Goal: Task Accomplishment & Management: Manage account settings

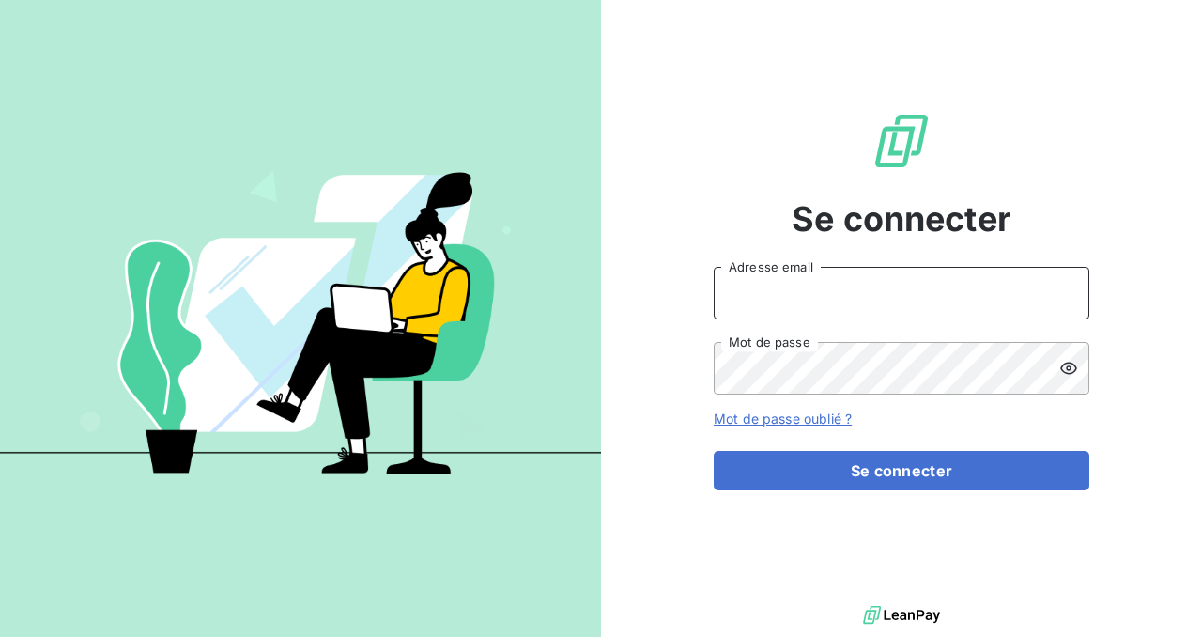
click at [833, 299] on input "Adresse email" at bounding box center [902, 293] width 376 height 53
type input "[PERSON_NAME][EMAIL_ADDRESS][PERSON_NAME][DOMAIN_NAME]"
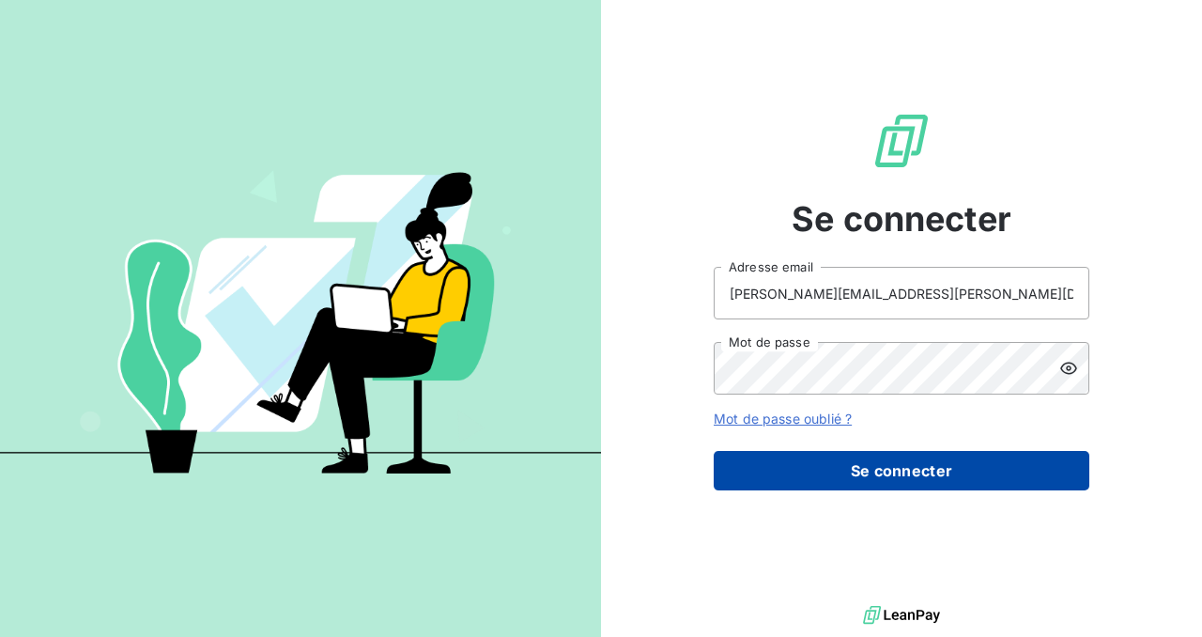
click at [864, 464] on button "Se connecter" at bounding box center [902, 470] width 376 height 39
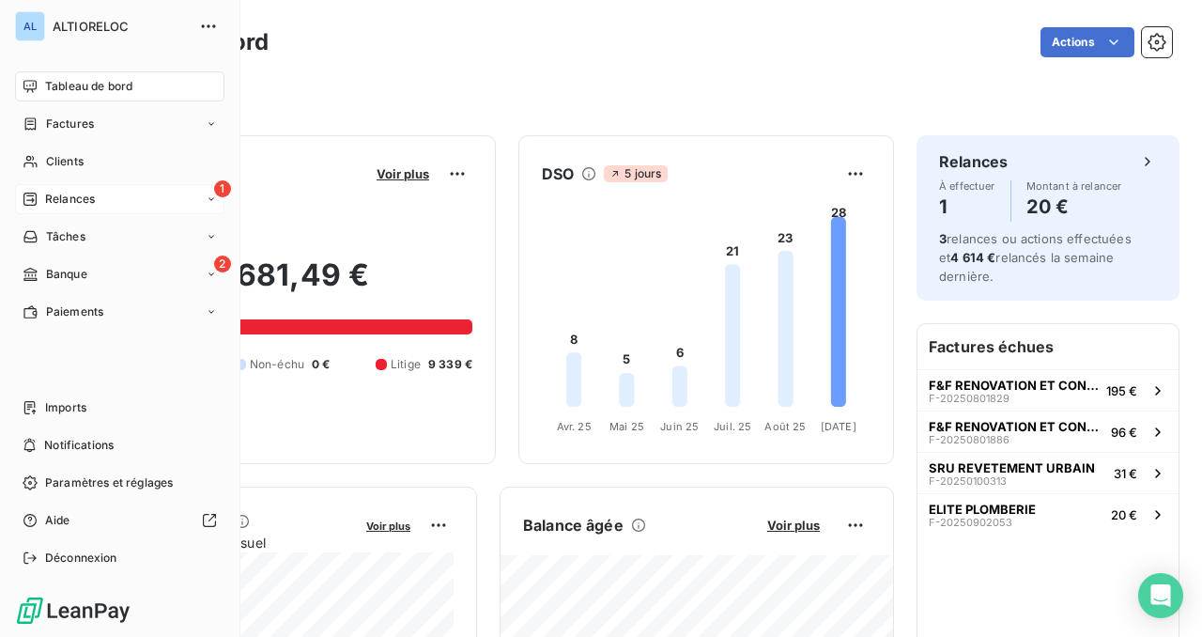
click at [55, 205] on span "Relances" at bounding box center [70, 199] width 50 height 17
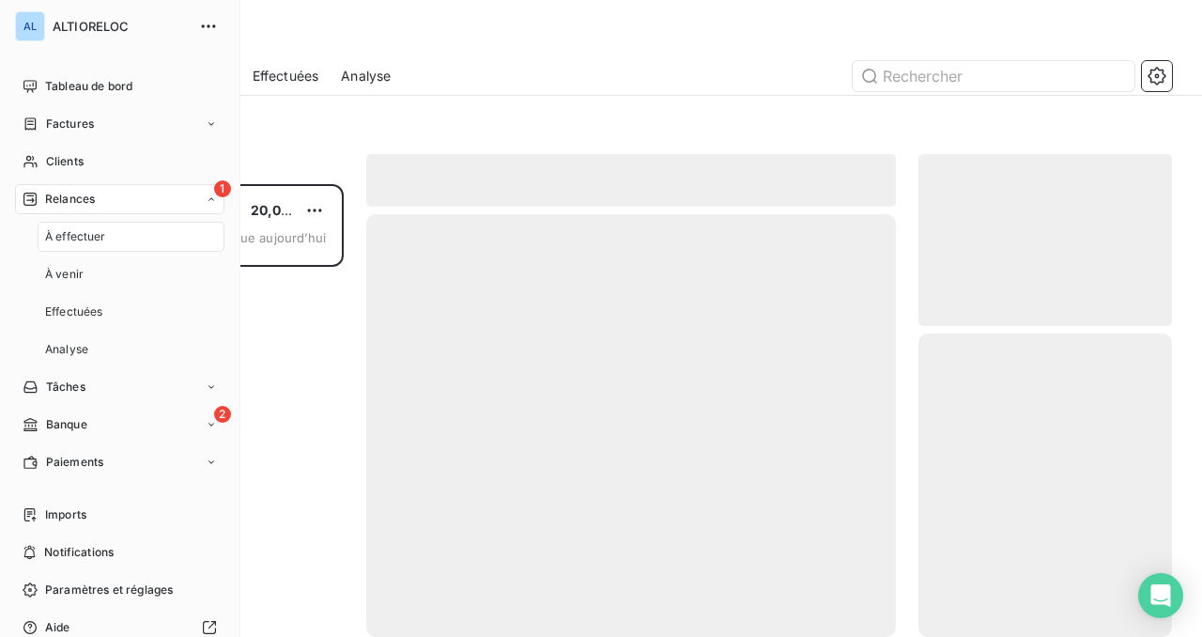
scroll to position [453, 254]
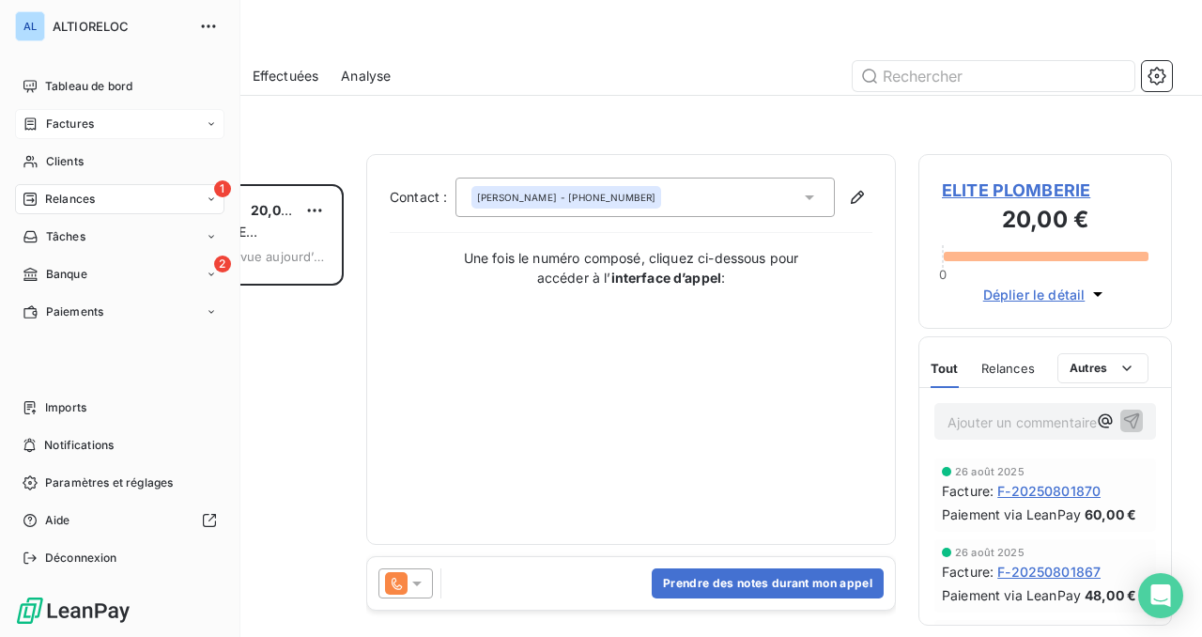
click at [55, 125] on span "Factures" at bounding box center [70, 124] width 48 height 17
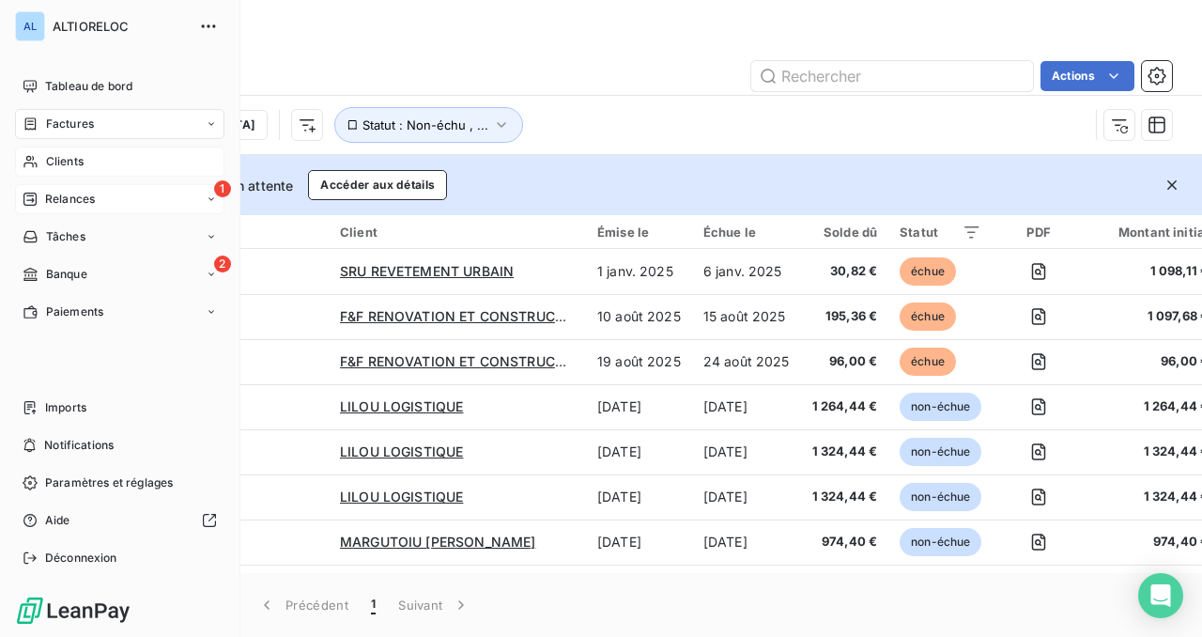
click at [60, 164] on span "Clients" at bounding box center [65, 161] width 38 height 17
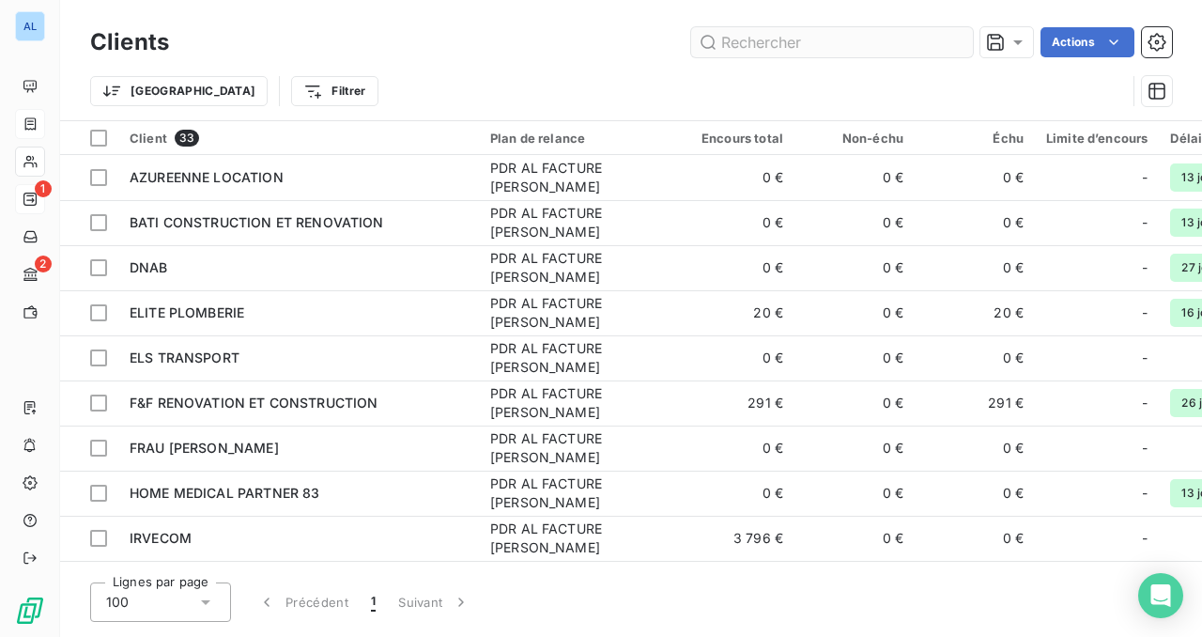
click at [795, 42] on input "text" at bounding box center [832, 42] width 282 height 30
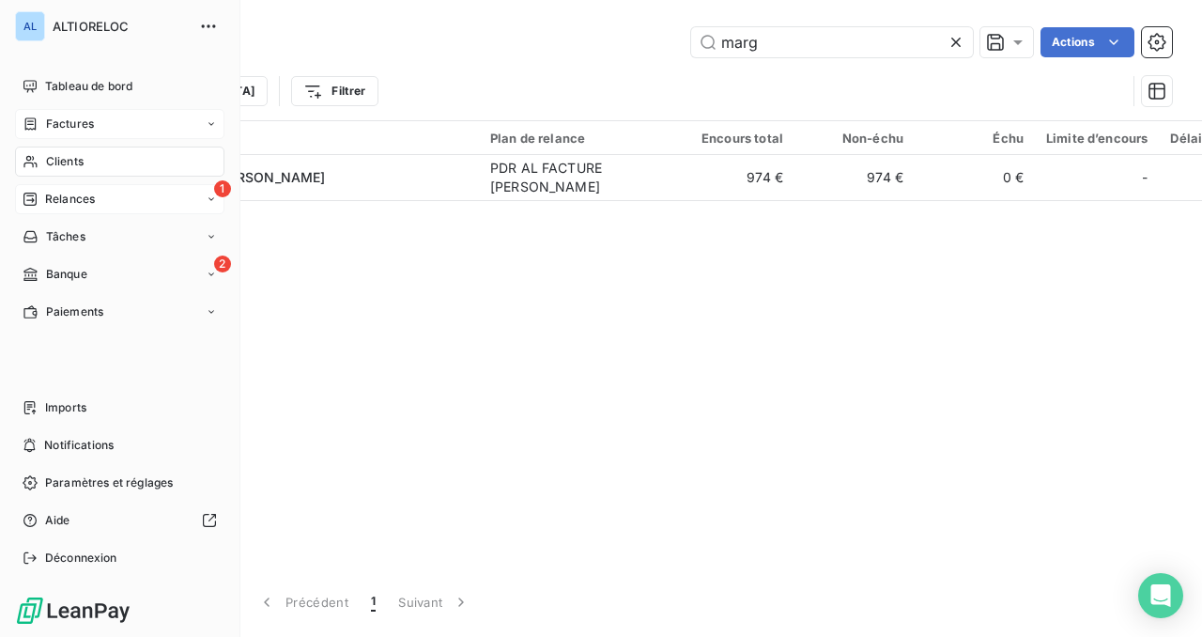
type input "marg"
click at [99, 131] on div "Factures" at bounding box center [119, 124] width 209 height 30
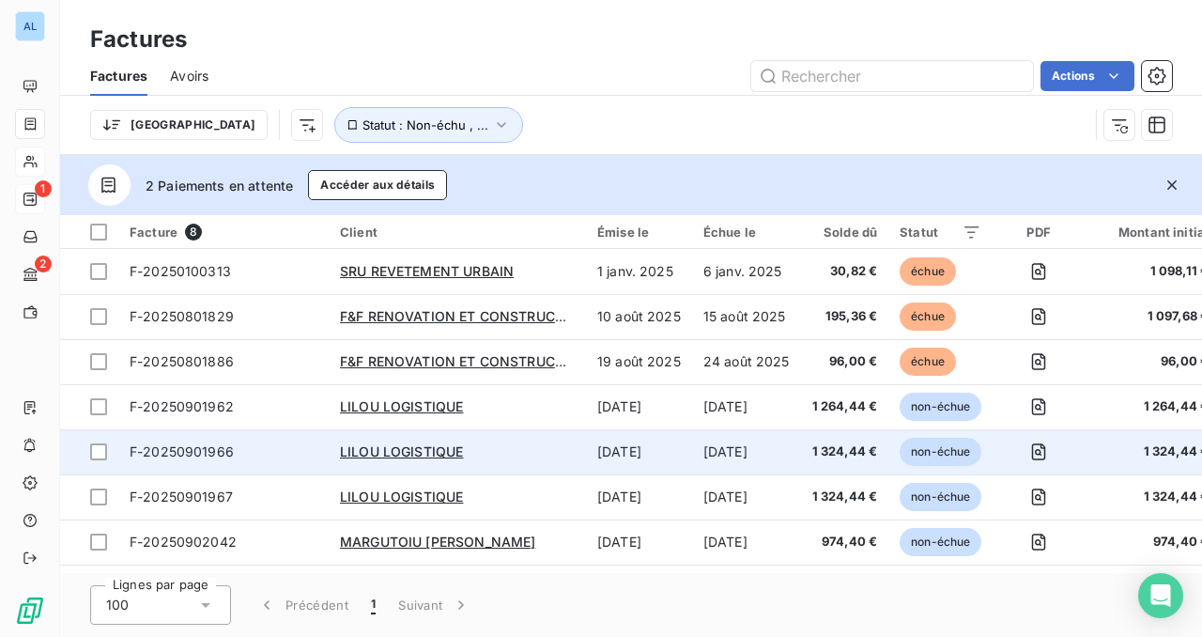
scroll to position [44, 0]
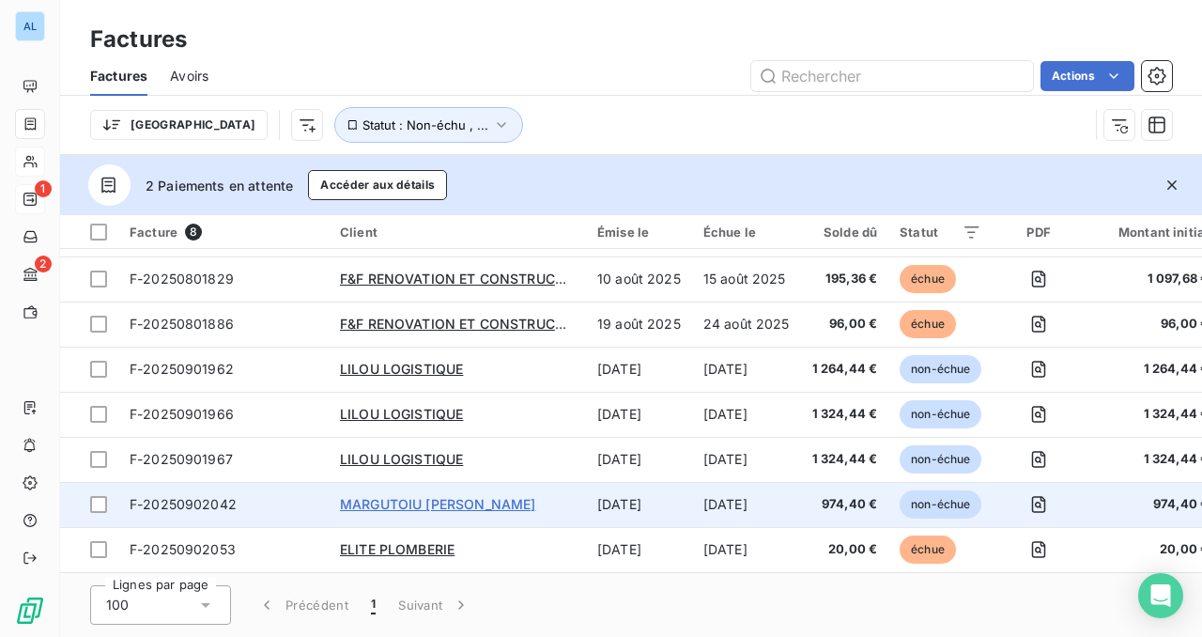
click at [416, 497] on span "MARGUTOIU [PERSON_NAME]" at bounding box center [437, 504] width 195 height 16
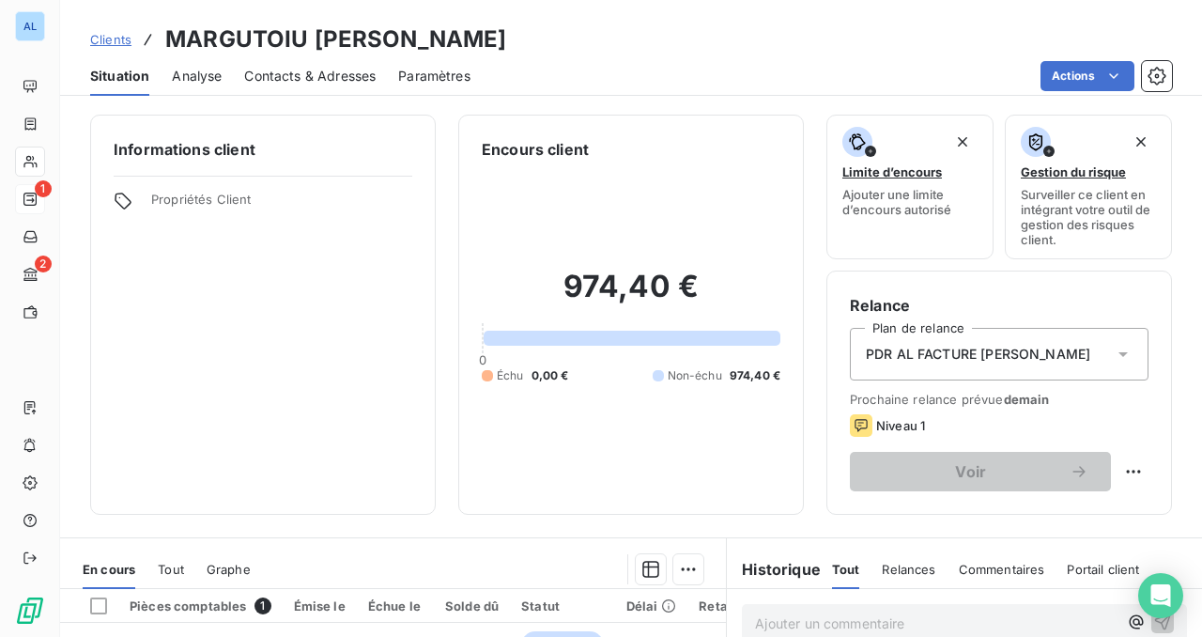
click at [301, 81] on span "Contacts & Adresses" at bounding box center [309, 76] width 131 height 19
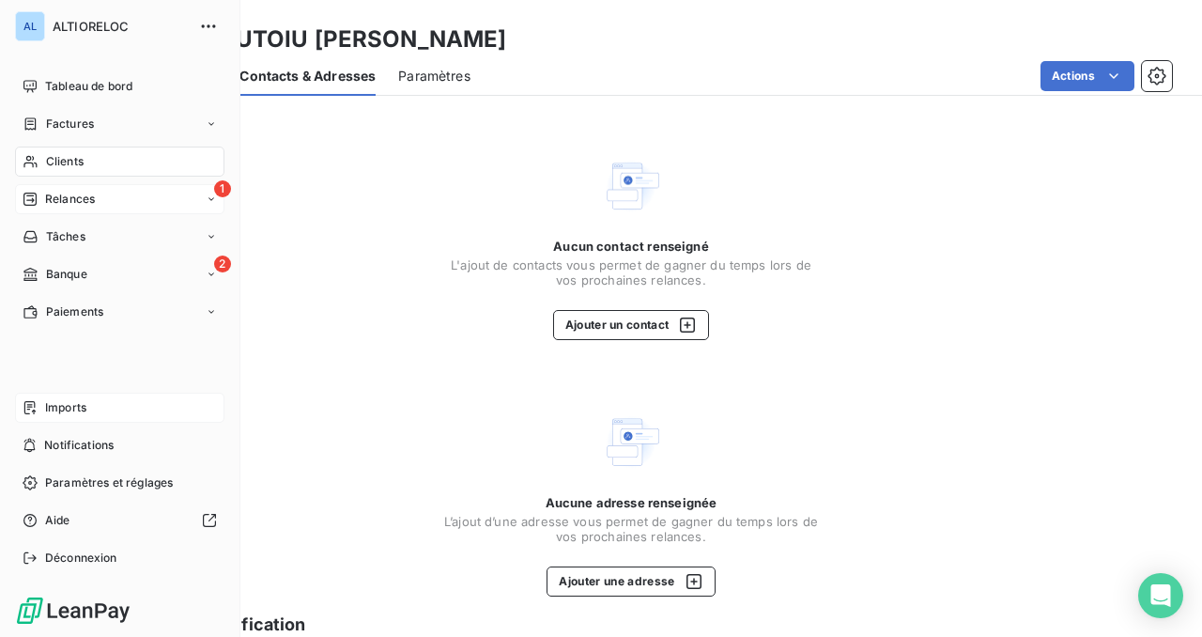
click at [52, 405] on span "Imports" at bounding box center [65, 407] width 41 height 17
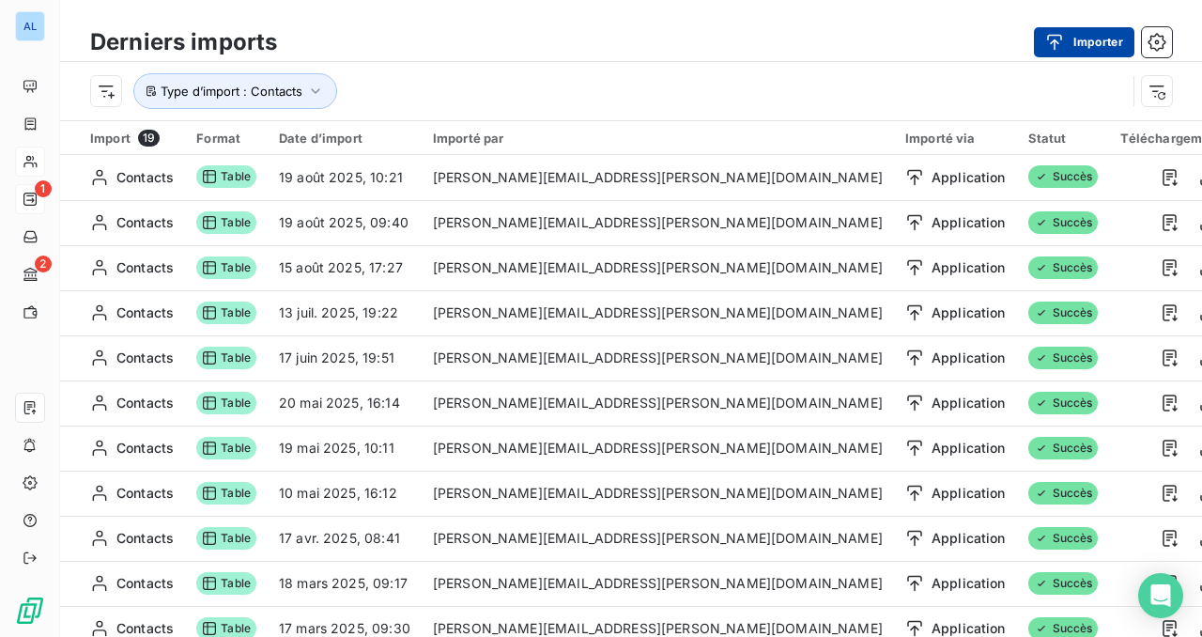
click at [1077, 43] on button "Importer" at bounding box center [1084, 42] width 100 height 30
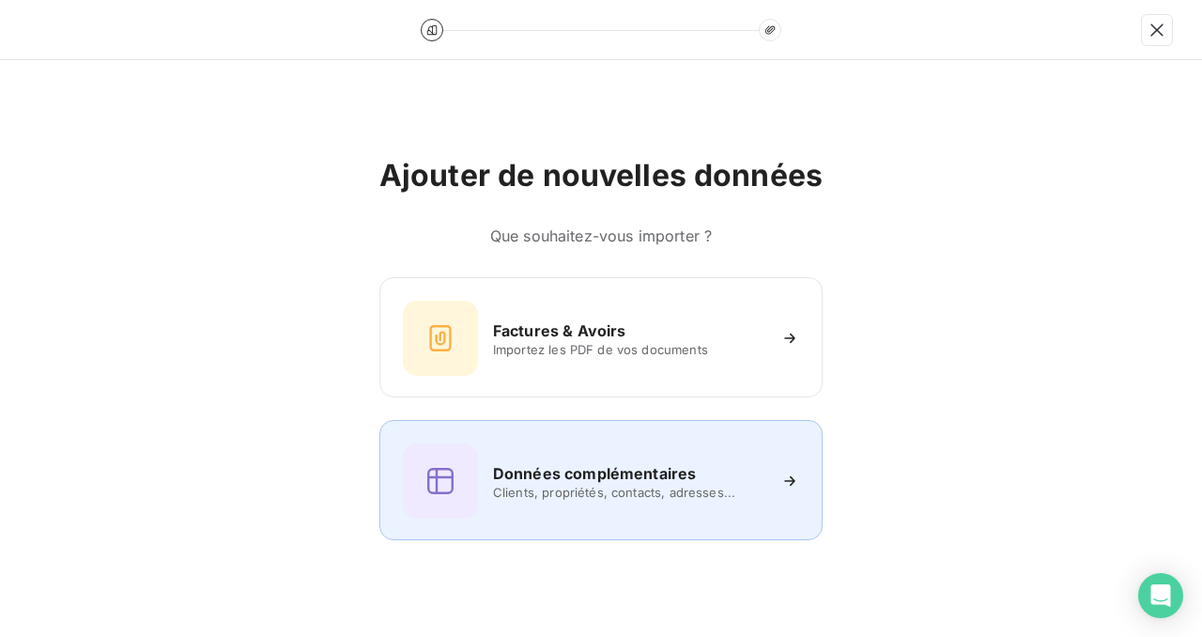
click at [737, 496] on span "Clients, propriétés, contacts, adresses..." at bounding box center [629, 492] width 272 height 15
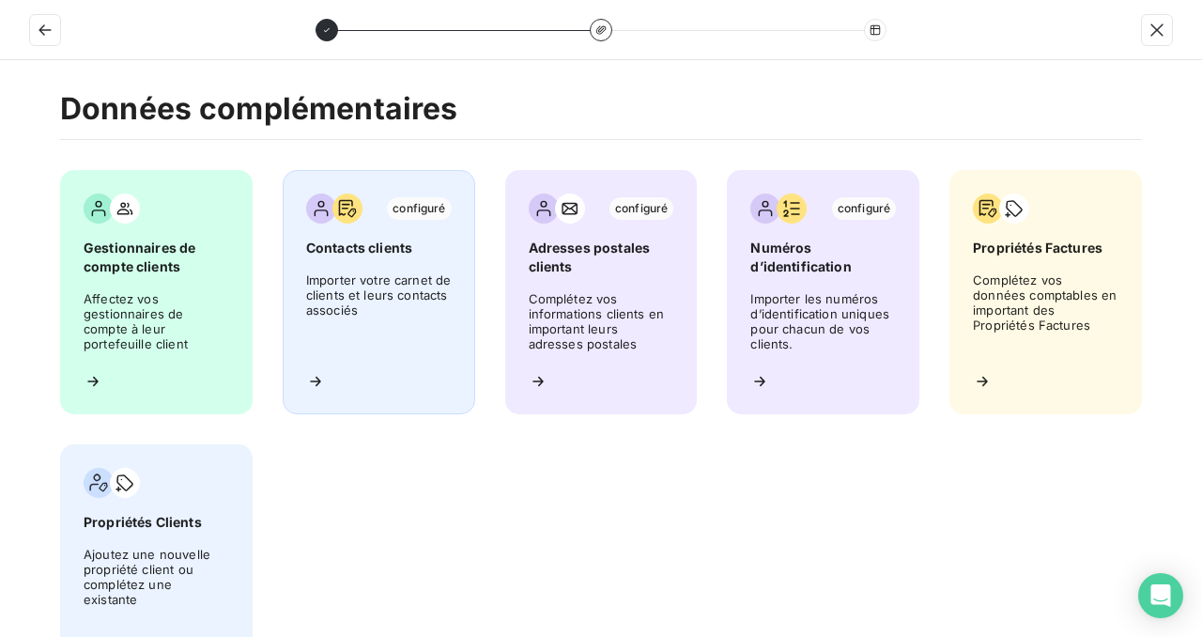
click at [387, 278] on span "Importer votre carnet de clients et leurs contacts associés" at bounding box center [379, 314] width 146 height 85
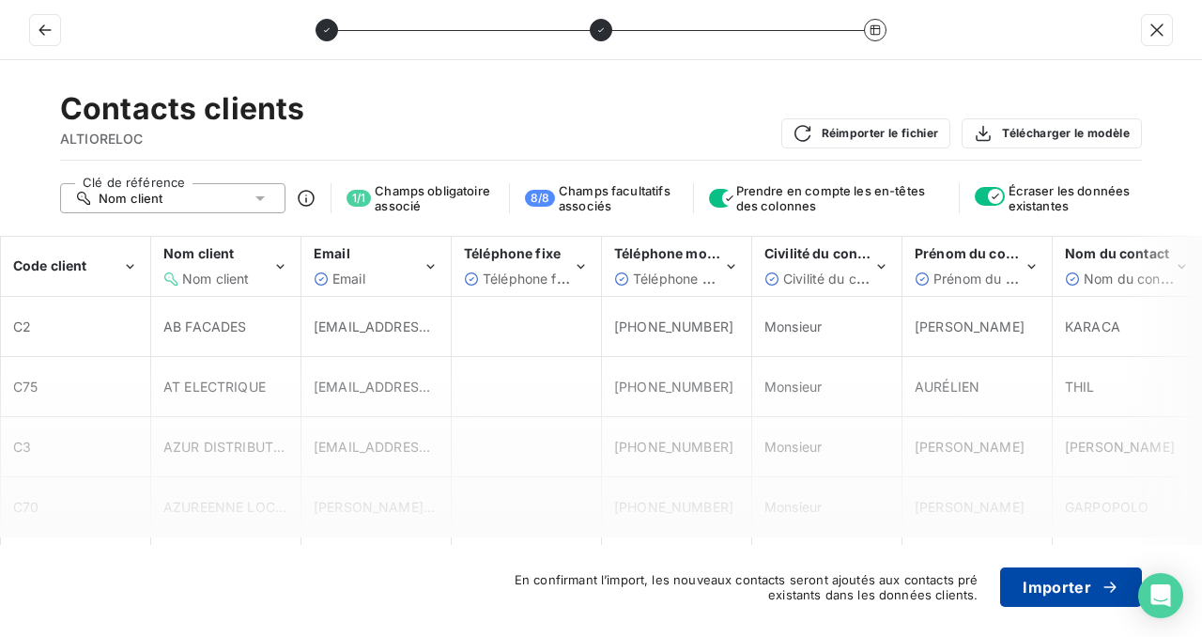
click at [1037, 587] on button "Importer" at bounding box center [1071, 586] width 142 height 39
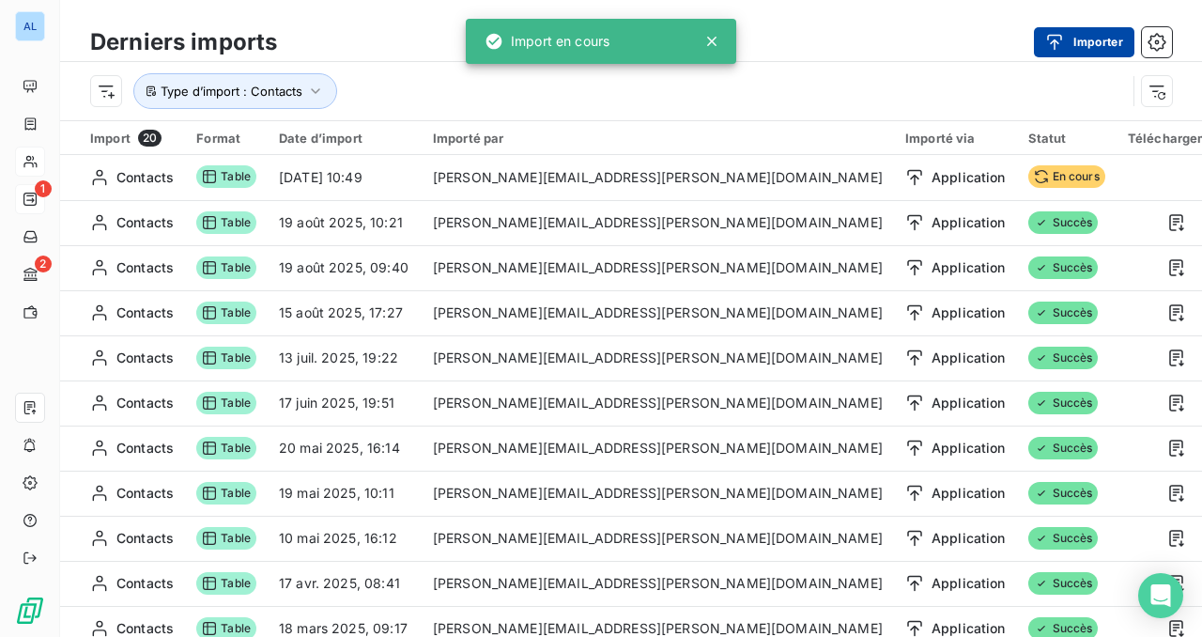
click at [1091, 47] on button "Importer" at bounding box center [1084, 42] width 100 height 30
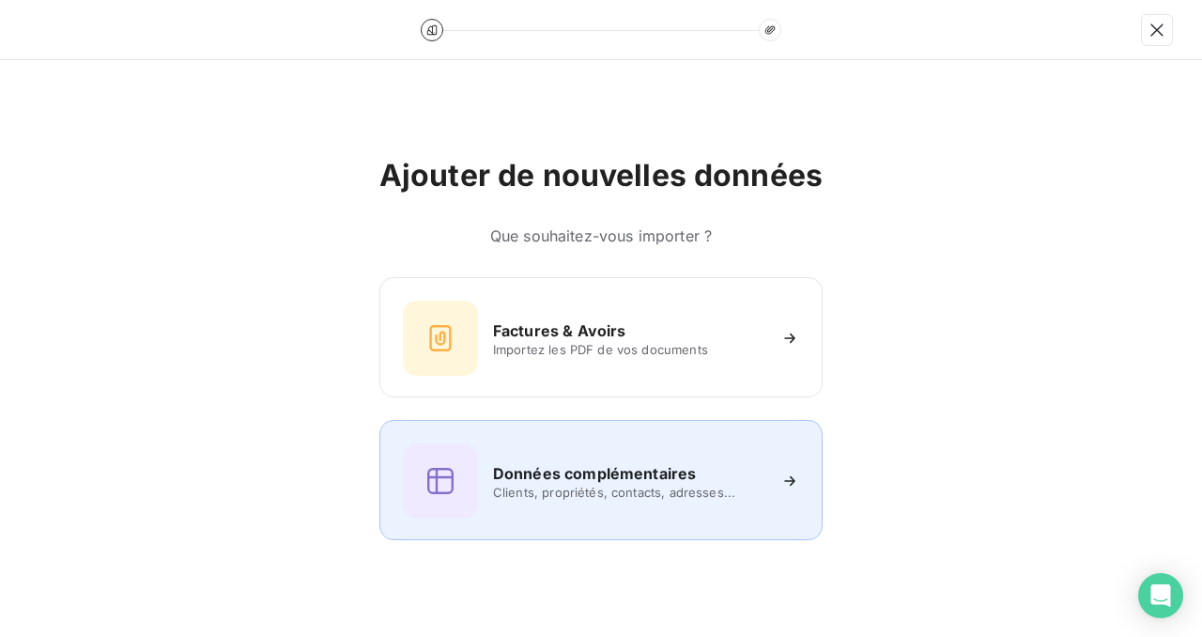
click at [582, 502] on div "Données complémentaires Clients, propriétés, contacts, adresses..." at bounding box center [601, 480] width 396 height 75
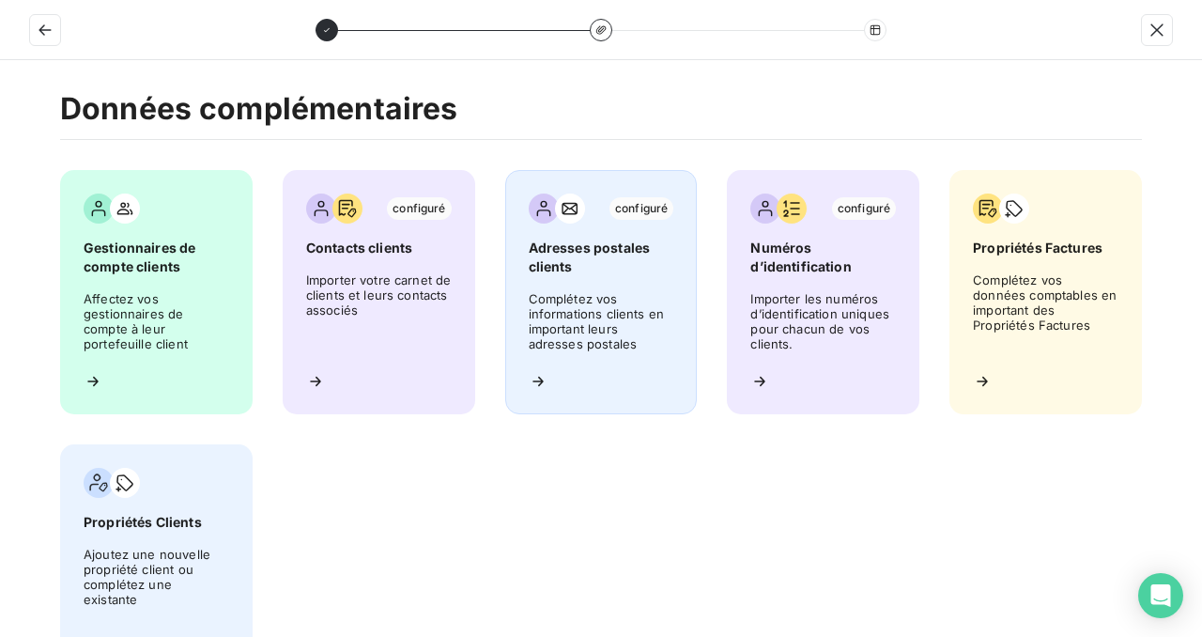
click at [606, 338] on span "Complétez vos informations clients en important leurs adresses postales" at bounding box center [602, 324] width 146 height 66
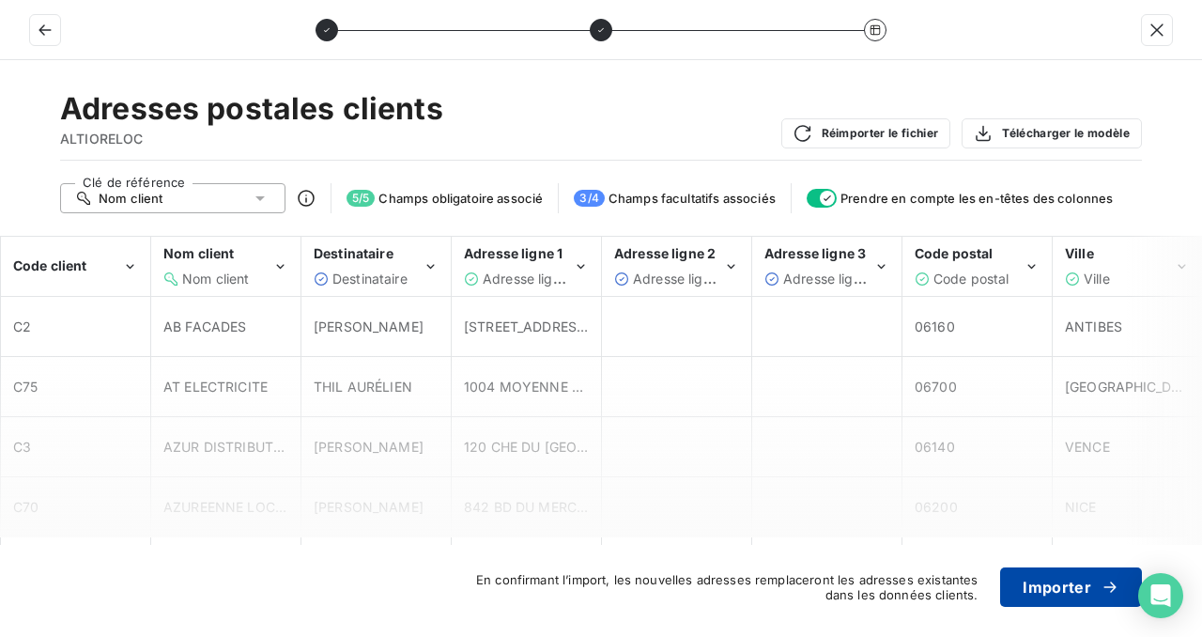
click at [1056, 582] on button "Importer" at bounding box center [1071, 586] width 142 height 39
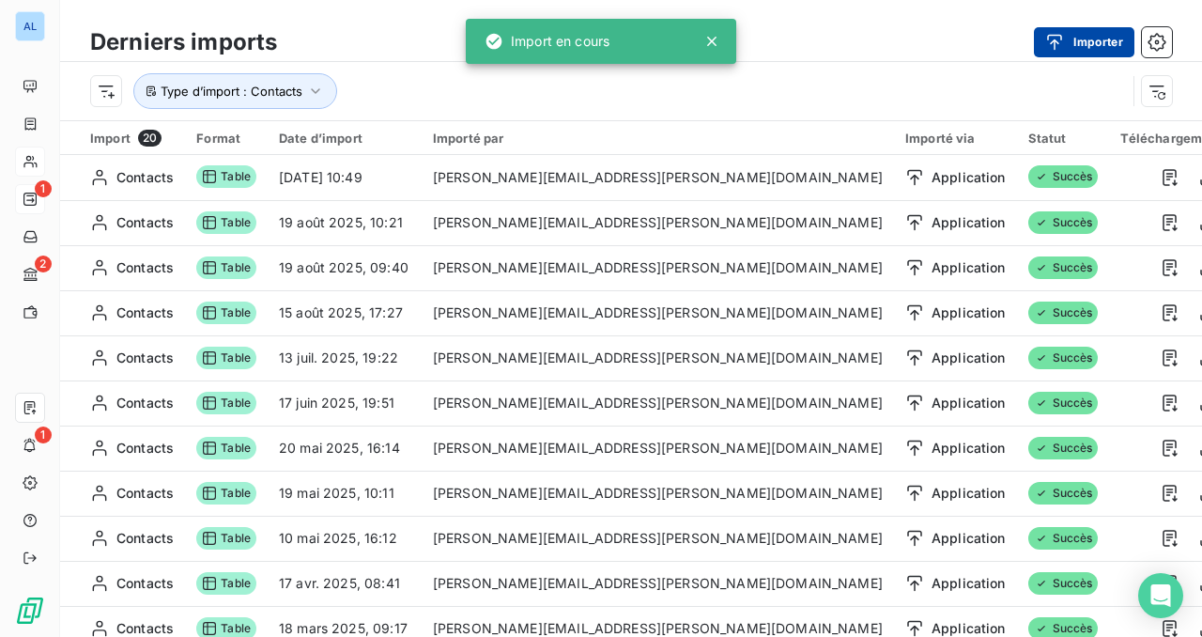
click at [1089, 41] on button "Importer" at bounding box center [1084, 42] width 100 height 30
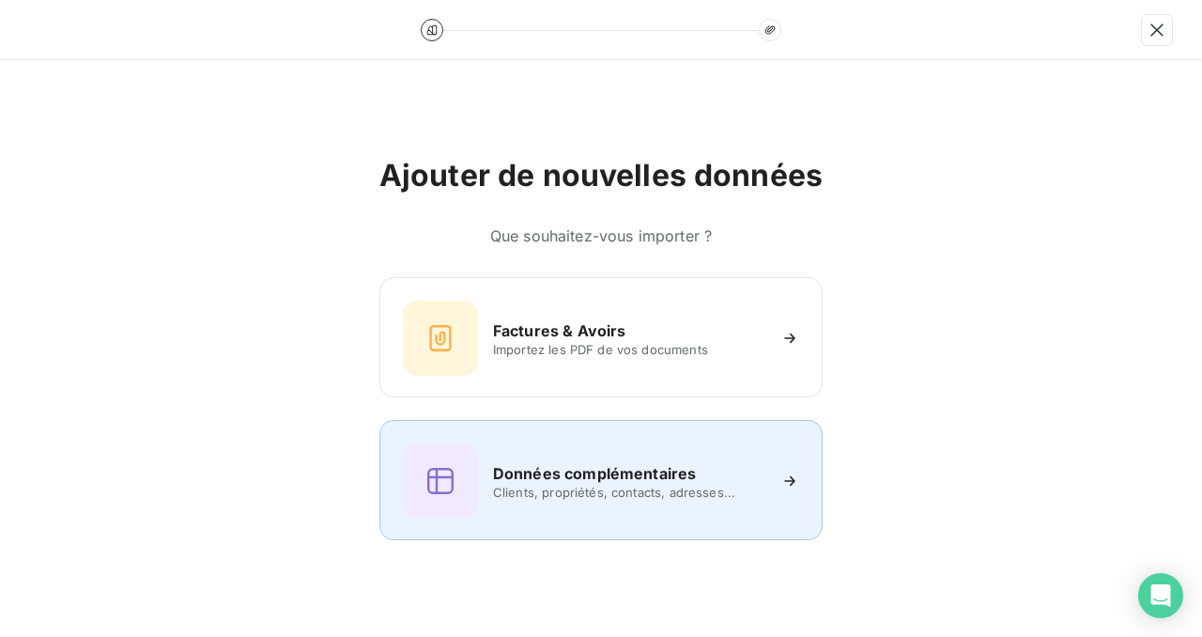
click at [625, 462] on h6 "Données complémentaires" at bounding box center [594, 473] width 203 height 23
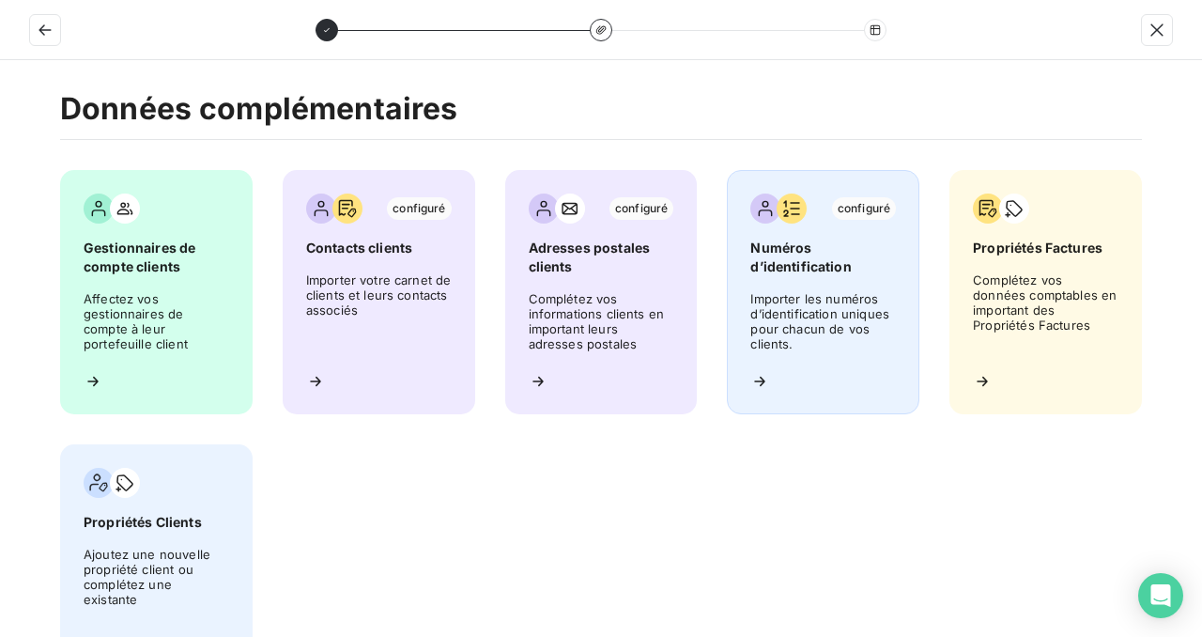
click at [825, 281] on div "configuré Numéros d’identification Importer les numéros d’identification unique…" at bounding box center [823, 292] width 193 height 244
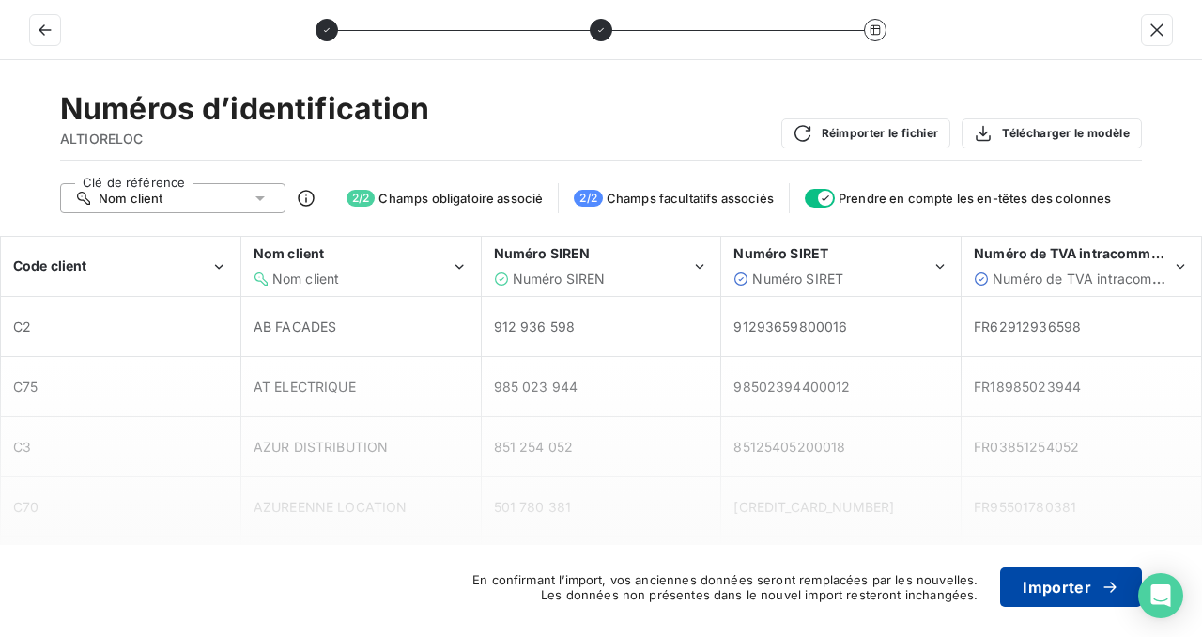
click at [1059, 579] on button "Importer" at bounding box center [1071, 586] width 142 height 39
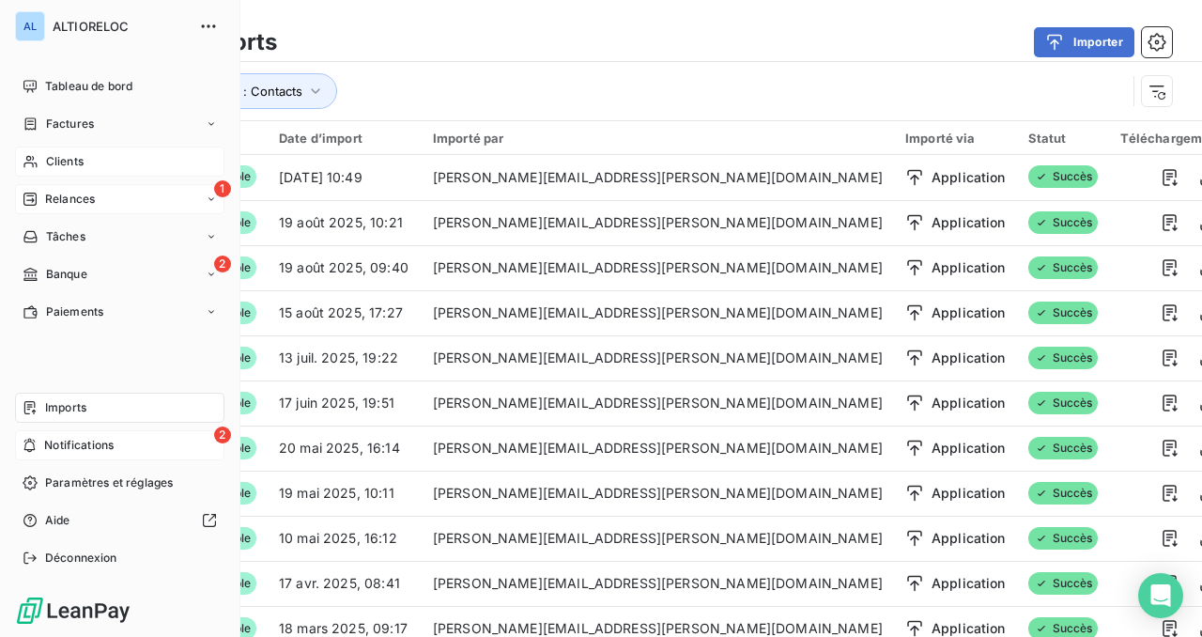
click at [46, 435] on div "2 Notifications" at bounding box center [119, 445] width 209 height 30
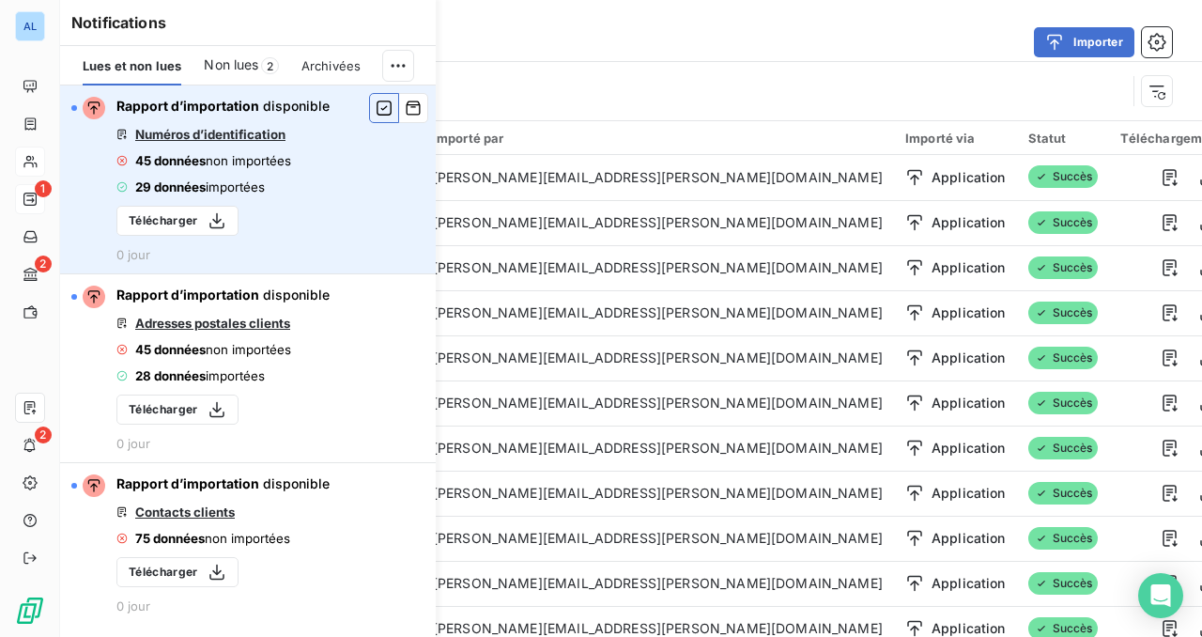
click at [388, 109] on icon "button" at bounding box center [384, 108] width 17 height 19
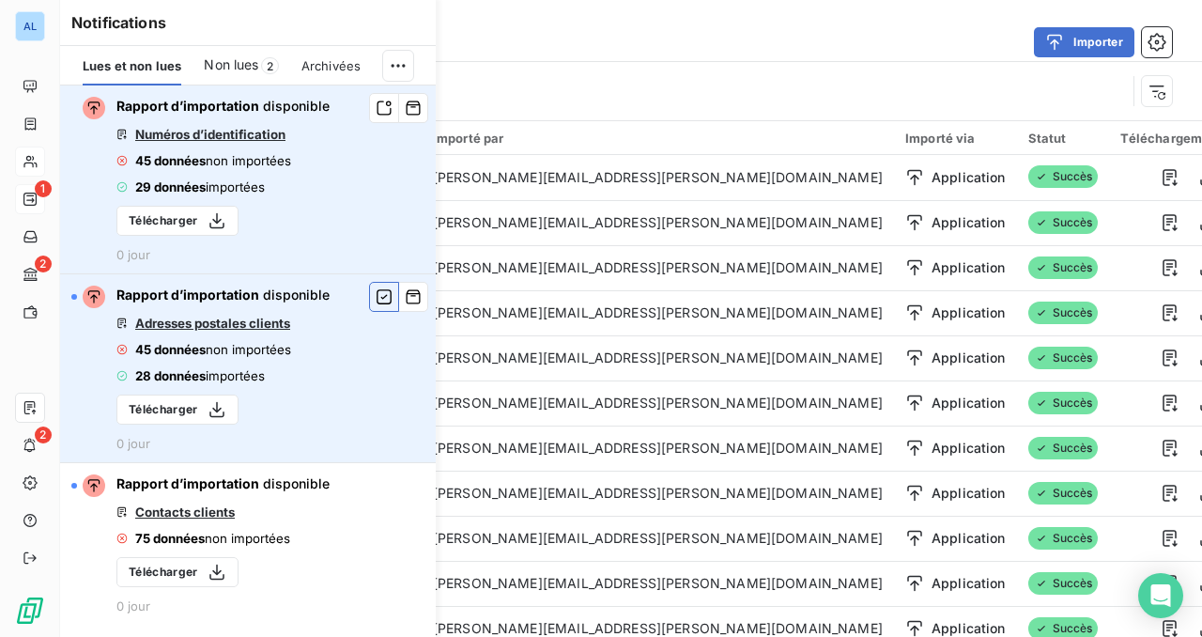
click at [382, 295] on icon "button" at bounding box center [384, 296] width 17 height 19
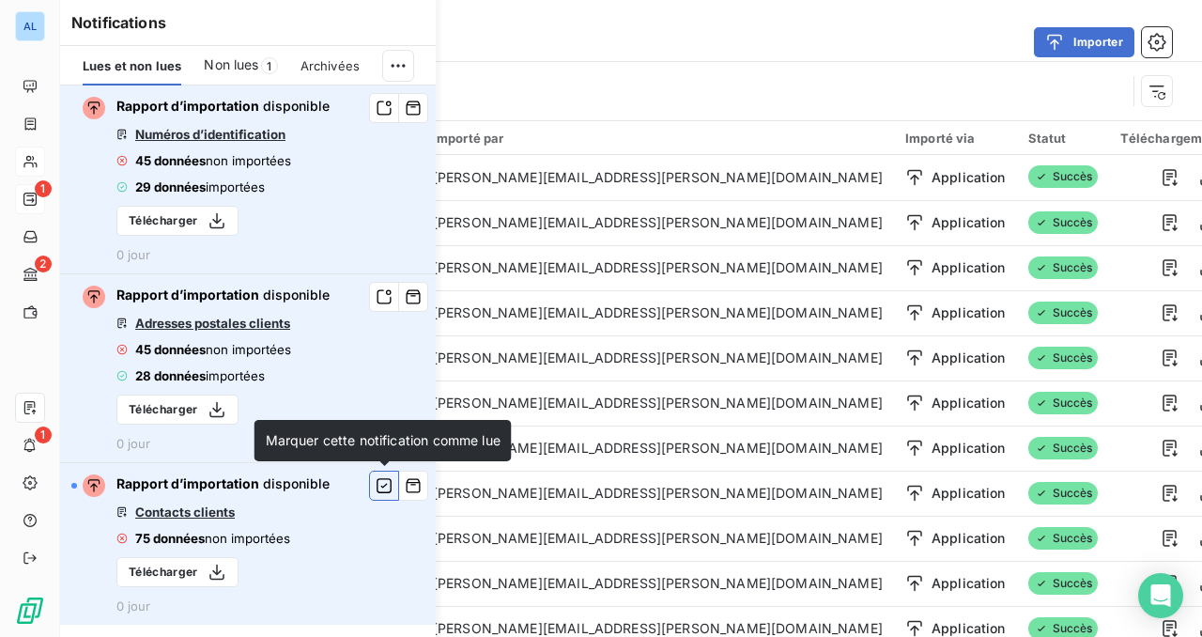
click at [385, 482] on icon "button" at bounding box center [384, 485] width 17 height 19
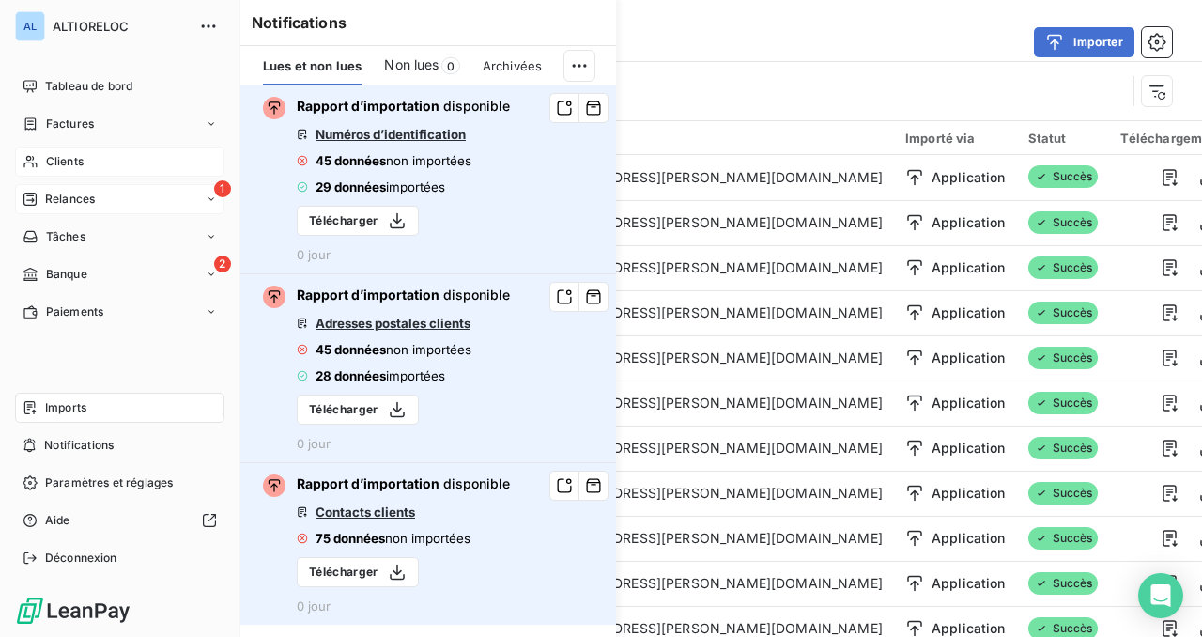
click at [68, 195] on span "Relances" at bounding box center [70, 199] width 50 height 17
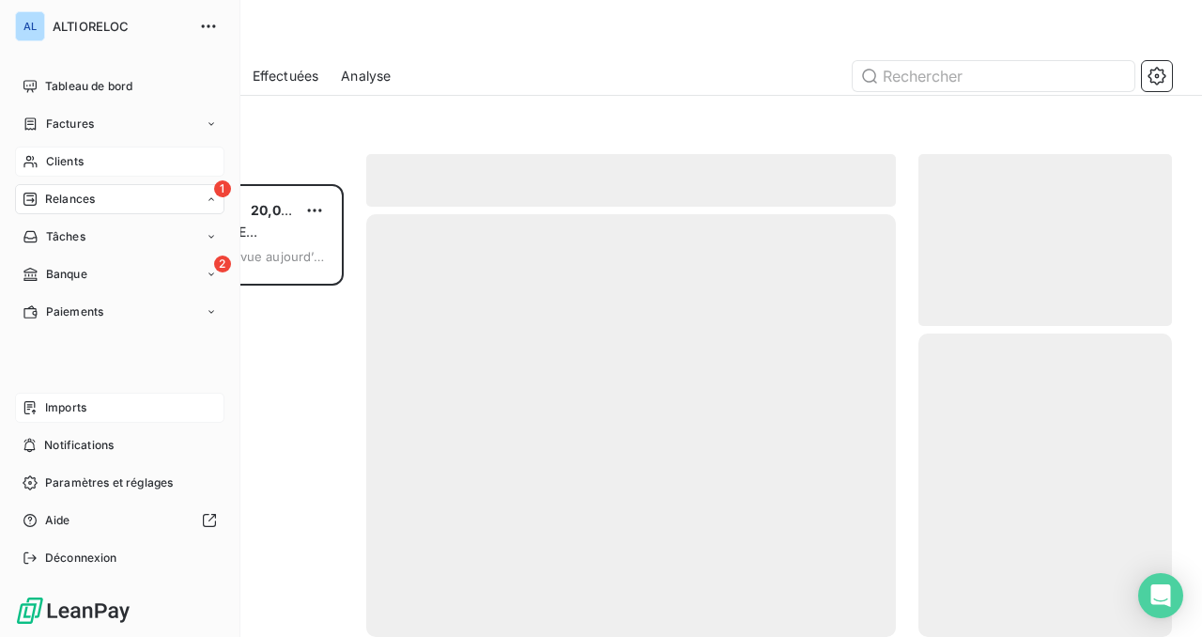
scroll to position [453, 254]
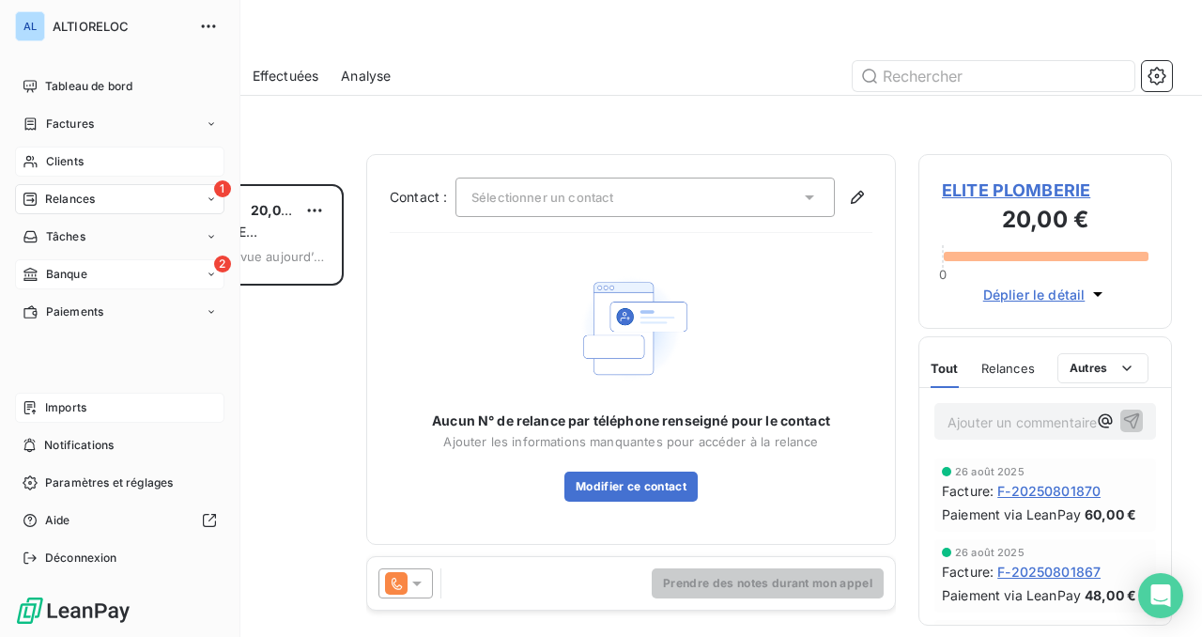
click at [51, 272] on span "Banque" at bounding box center [66, 274] width 41 height 17
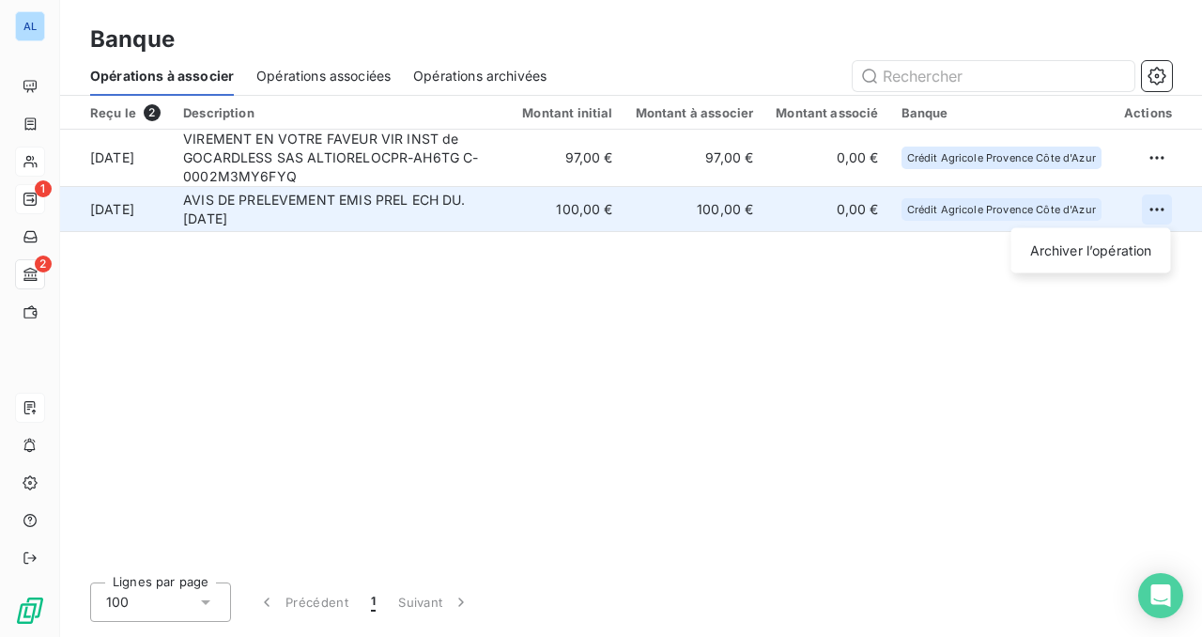
click at [1152, 212] on html "AL 1 2 Banque Opérations à associer Opérations associées Opérations archivées R…" at bounding box center [601, 318] width 1202 height 637
click at [1105, 251] on div "Archiver l’opération" at bounding box center [1091, 251] width 145 height 30
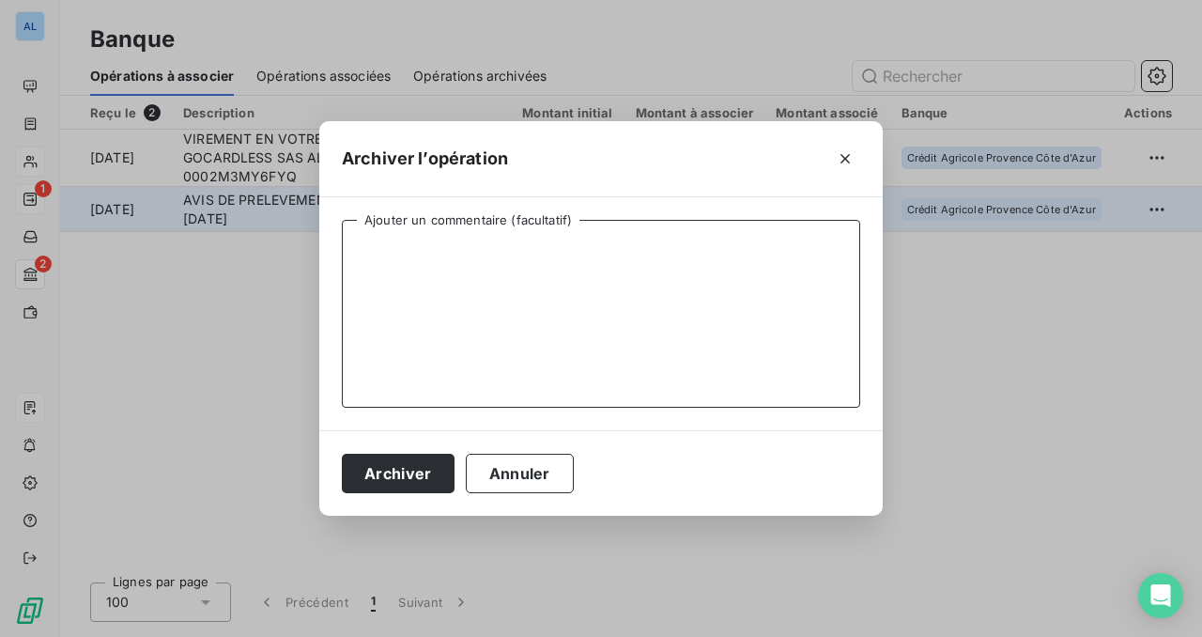
click at [652, 273] on textarea "Ajouter un commentaire (facultatif)" at bounding box center [601, 314] width 518 height 188
type textarea "prelevement [PERSON_NAME]"
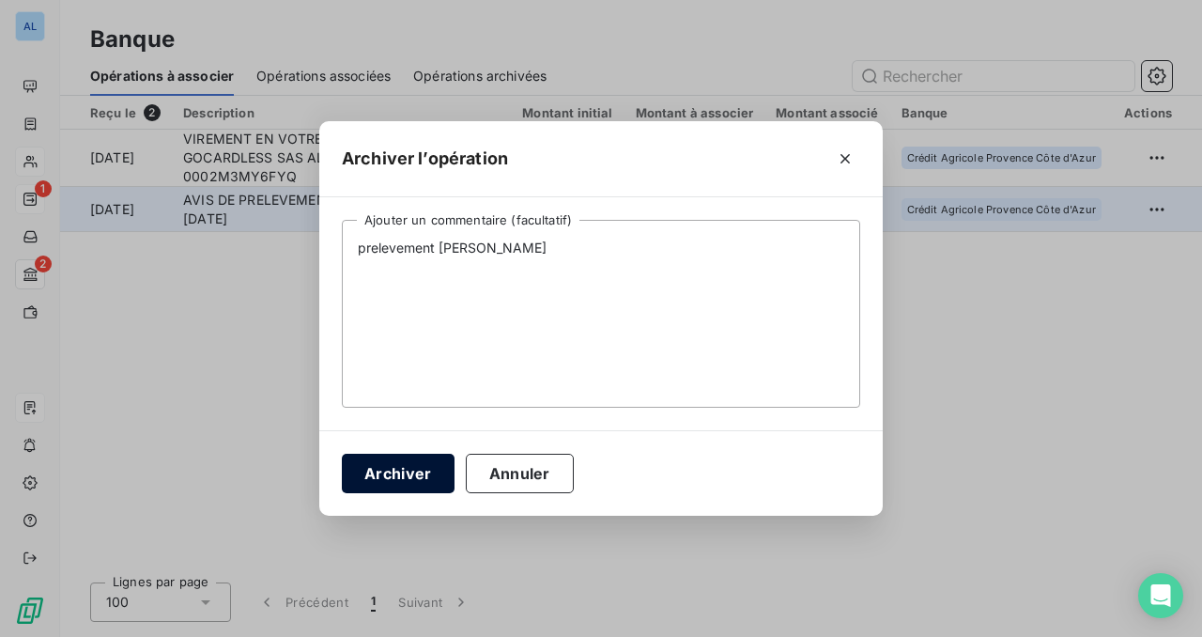
click at [420, 466] on button "Archiver" at bounding box center [398, 473] width 113 height 39
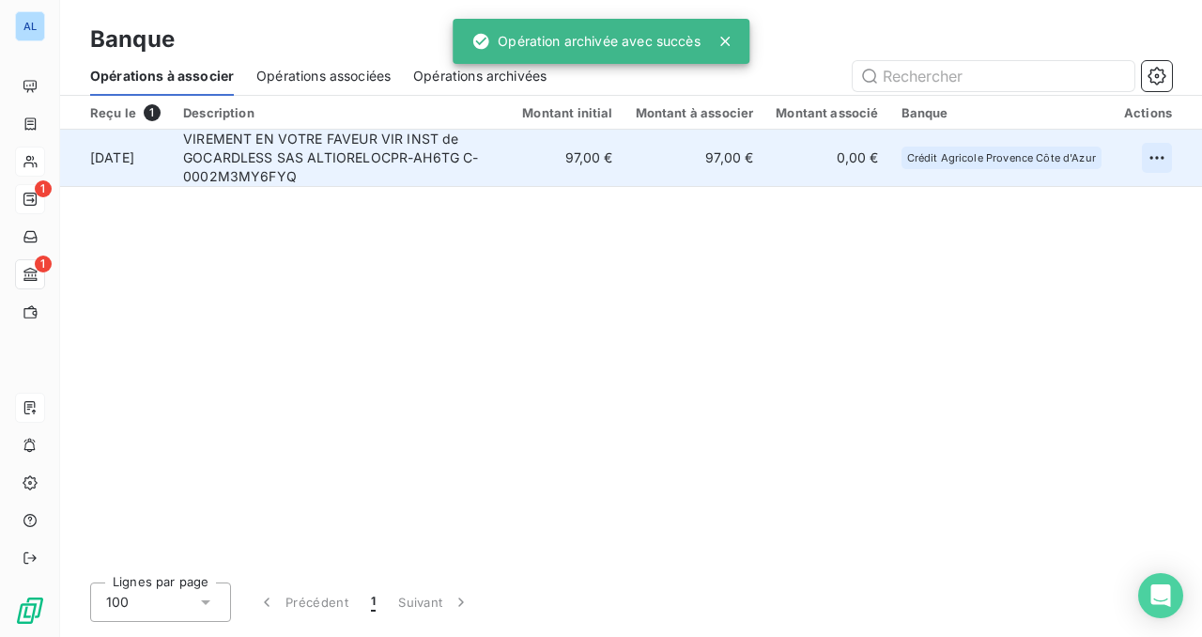
click at [1154, 153] on html "AL 1 1 Banque Opérations à associer Opérations associées Opérations archivées R…" at bounding box center [601, 318] width 1202 height 637
click at [1084, 195] on div "Archiver l’opération" at bounding box center [1091, 199] width 145 height 30
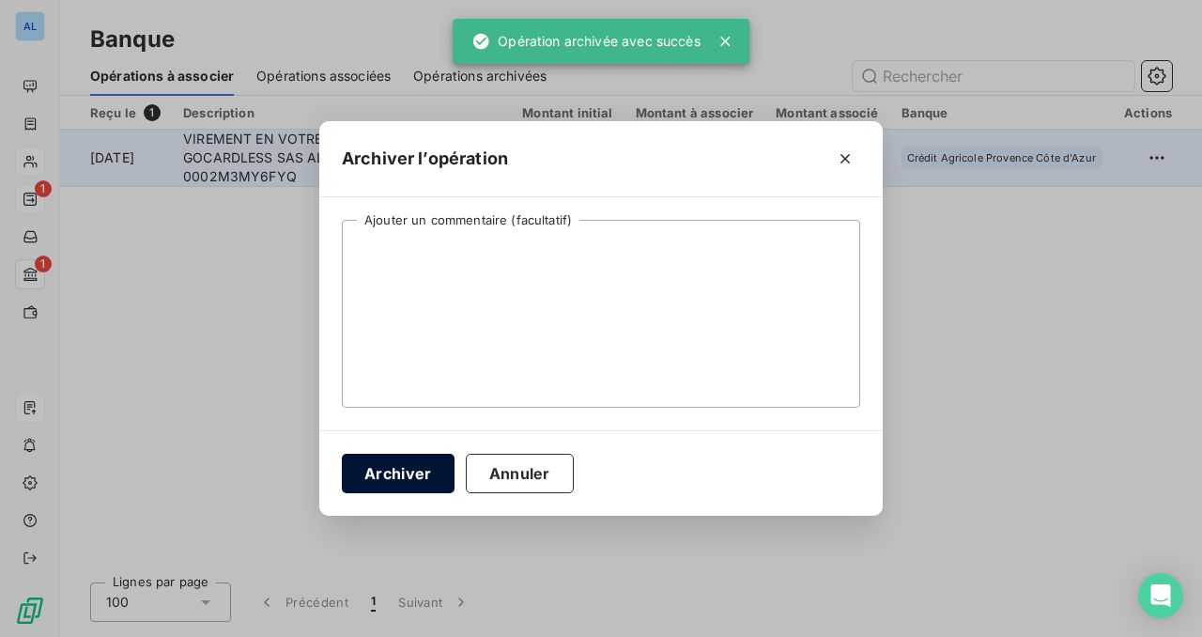
click at [409, 471] on button "Archiver" at bounding box center [398, 473] width 113 height 39
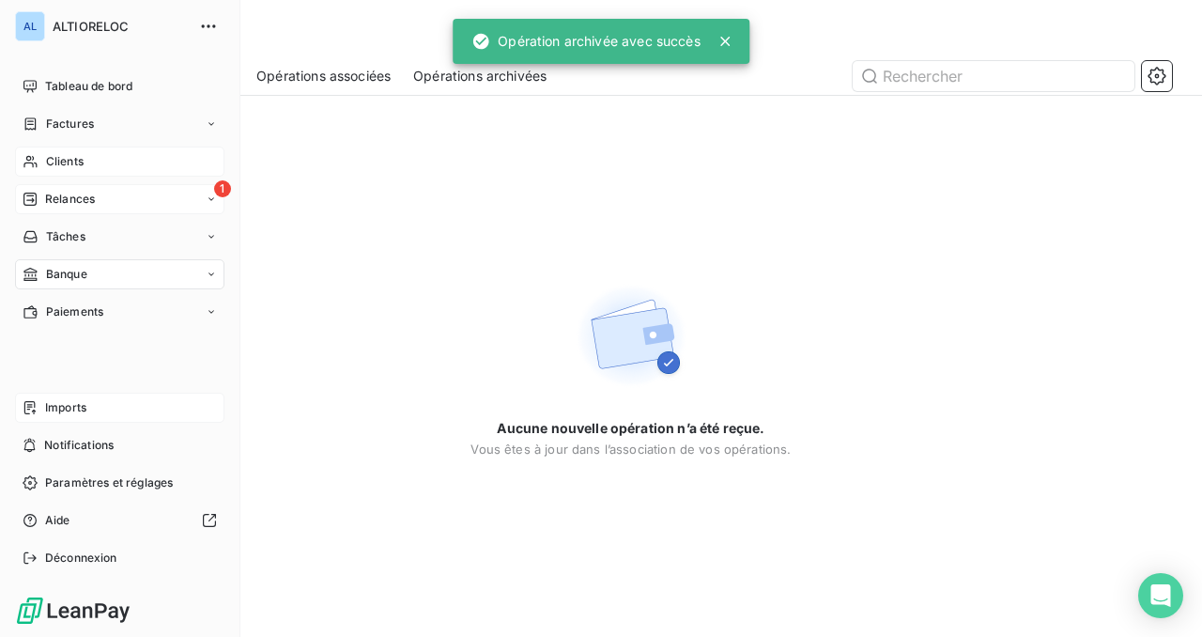
click at [56, 125] on span "Factures" at bounding box center [70, 124] width 48 height 17
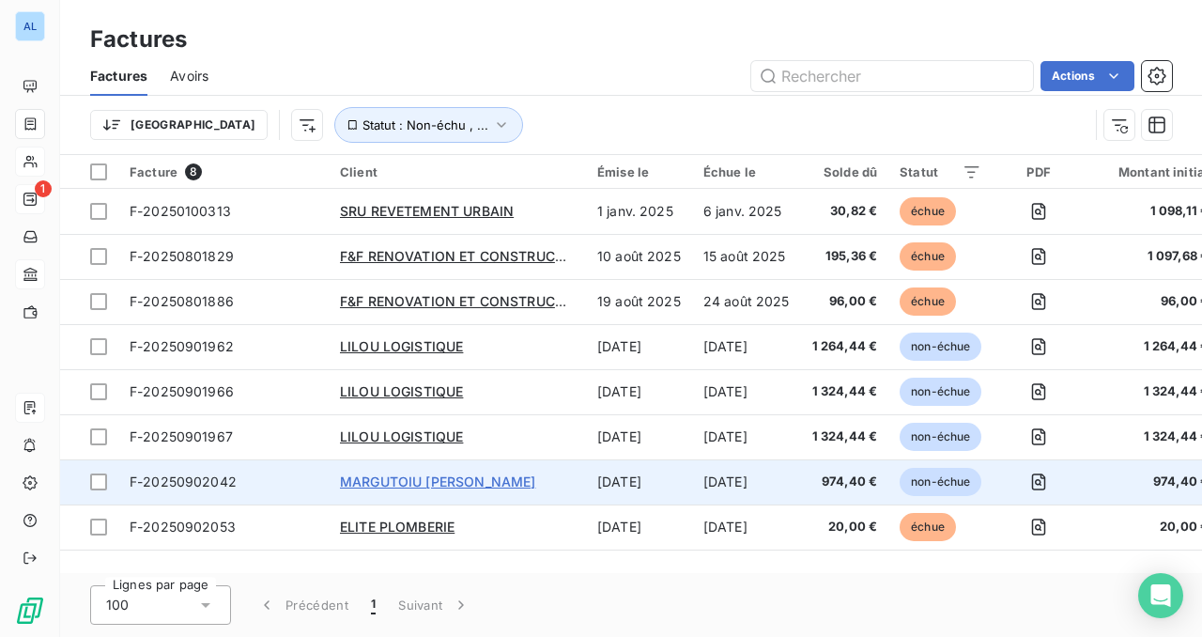
click at [424, 477] on span "MARGUTOIU [PERSON_NAME]" at bounding box center [437, 481] width 195 height 16
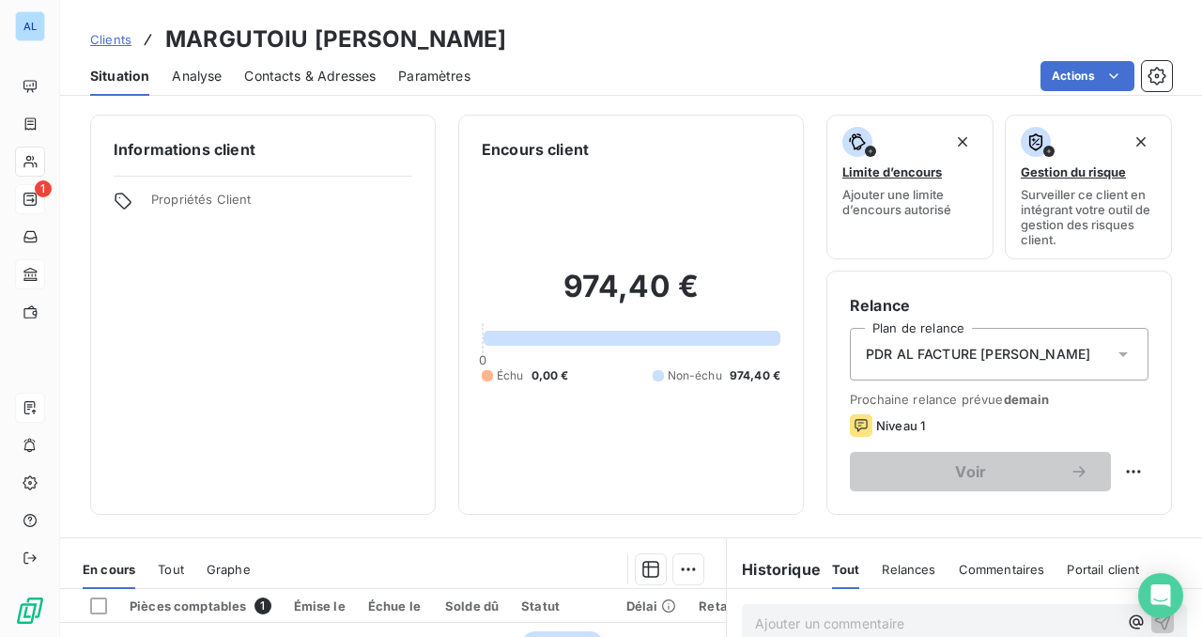
click at [311, 78] on span "Contacts & Adresses" at bounding box center [309, 76] width 131 height 19
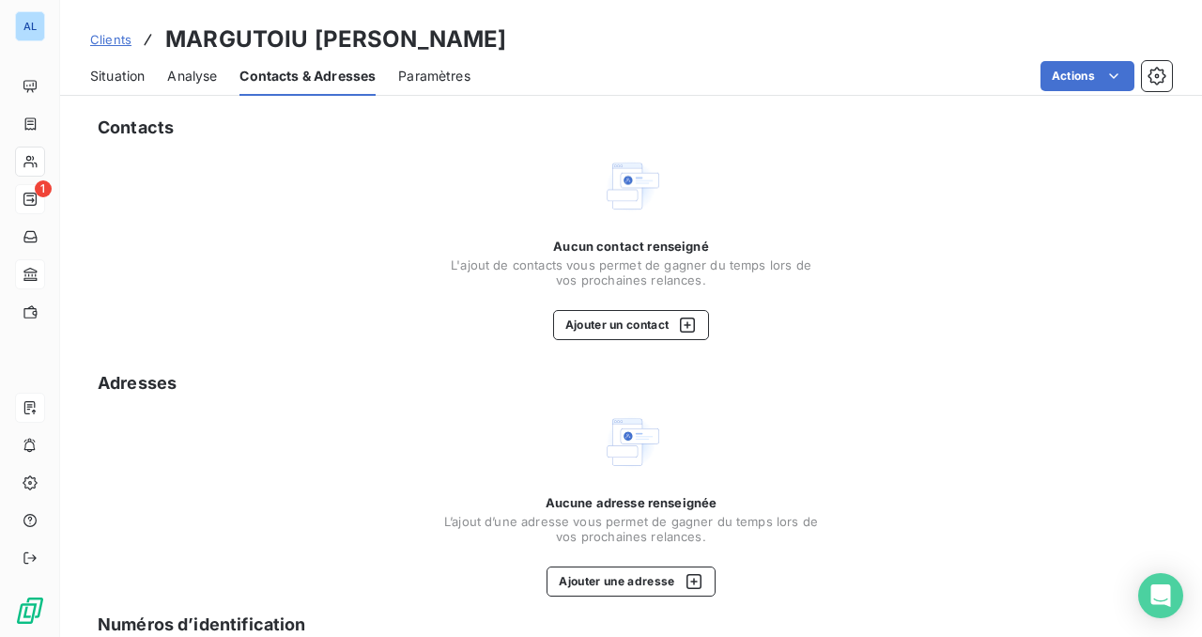
click at [200, 73] on span "Analyse" at bounding box center [192, 76] width 50 height 19
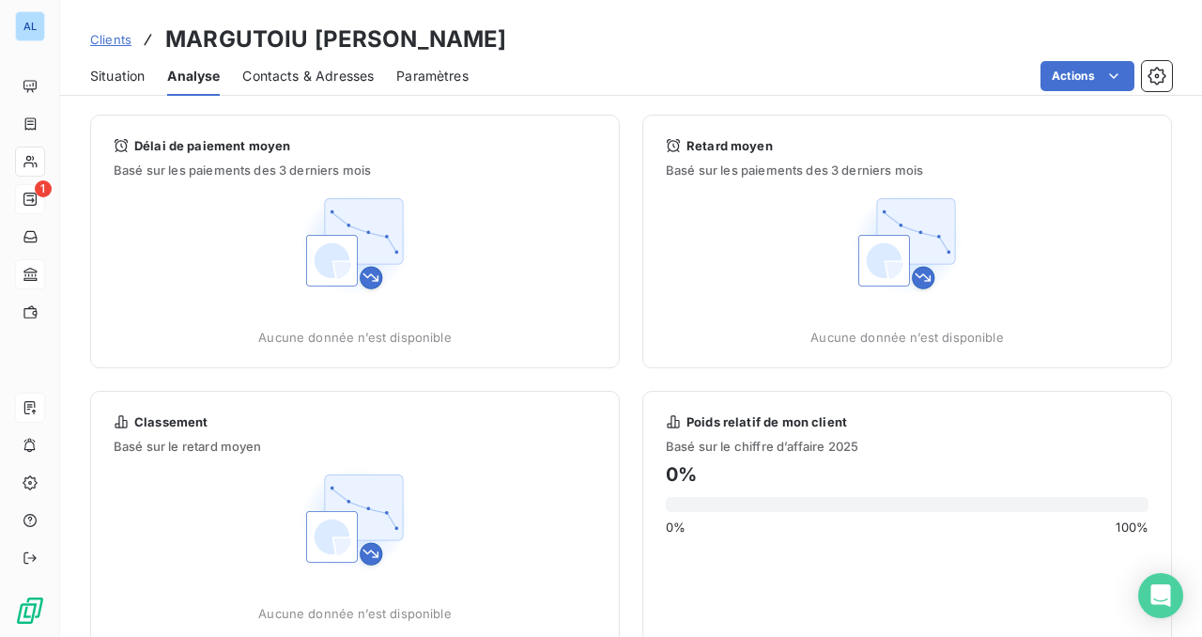
click at [306, 85] on span "Contacts & Adresses" at bounding box center [307, 76] width 131 height 19
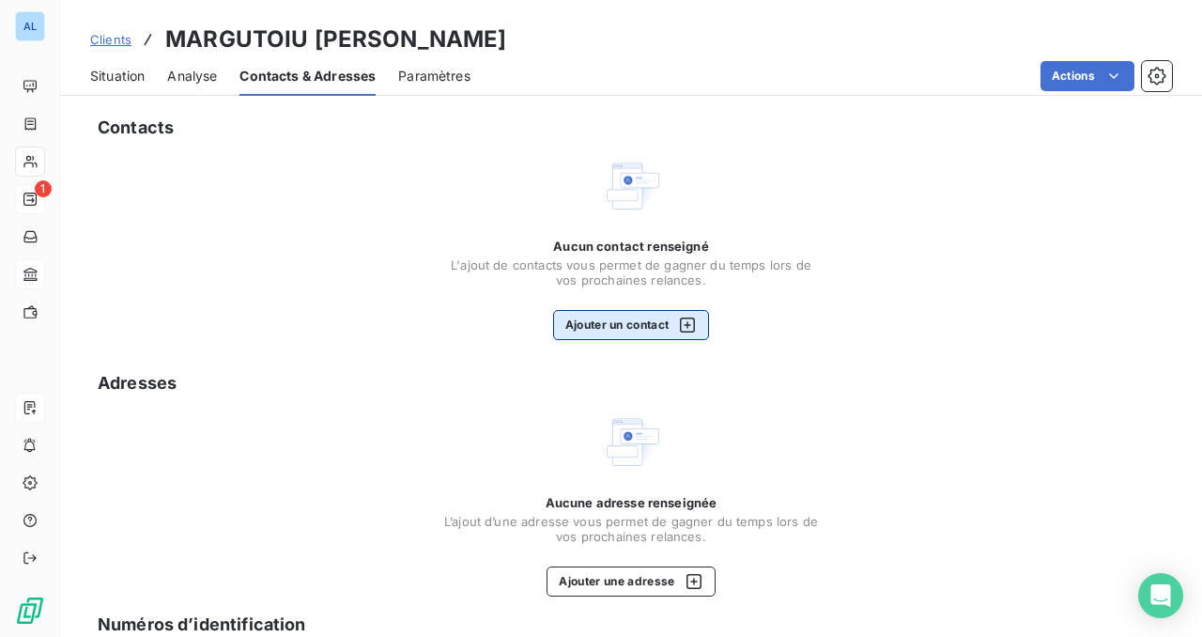
click at [585, 331] on button "Ajouter un contact" at bounding box center [631, 325] width 157 height 30
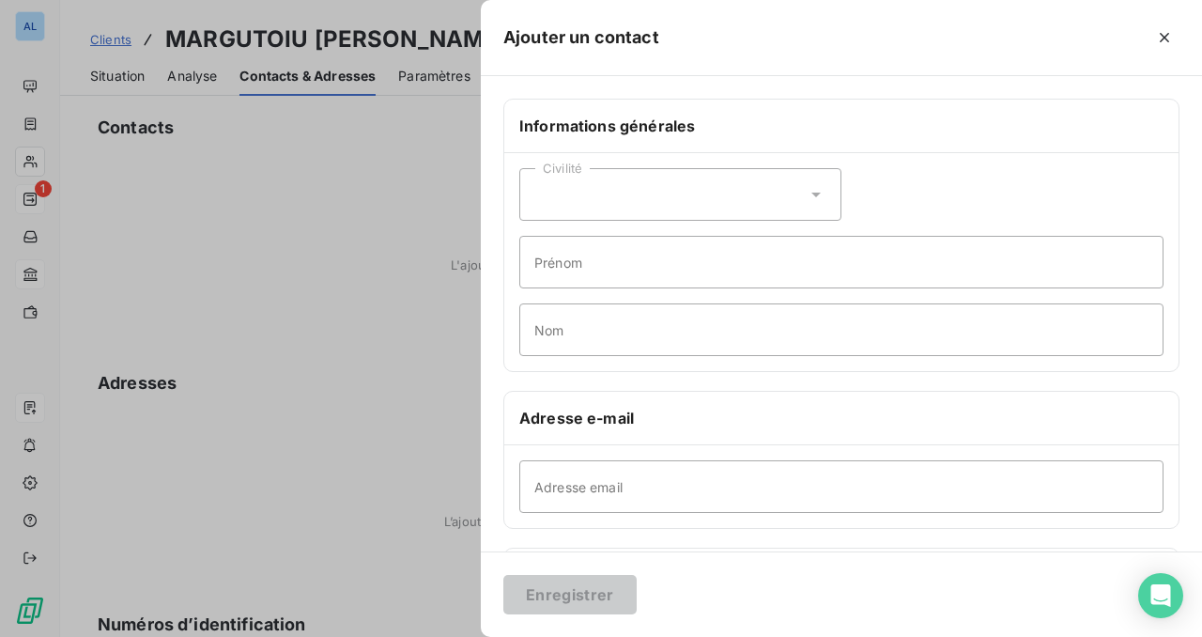
click at [657, 208] on div "Civilité" at bounding box center [680, 194] width 322 height 53
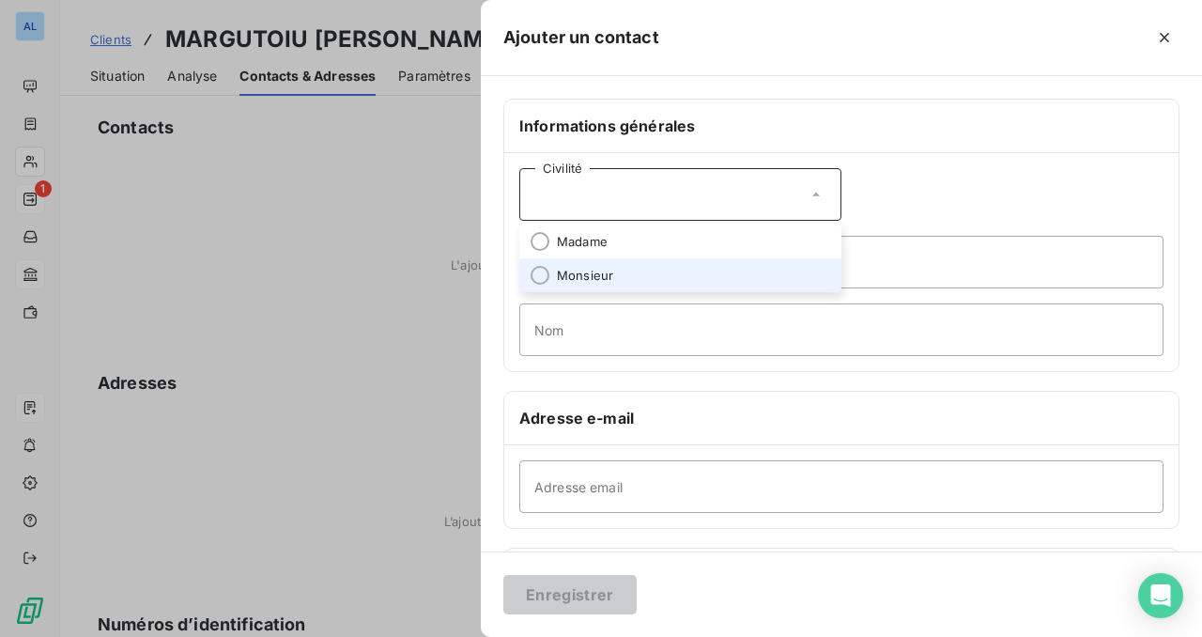
click at [601, 276] on span "Monsieur" at bounding box center [585, 276] width 56 height 18
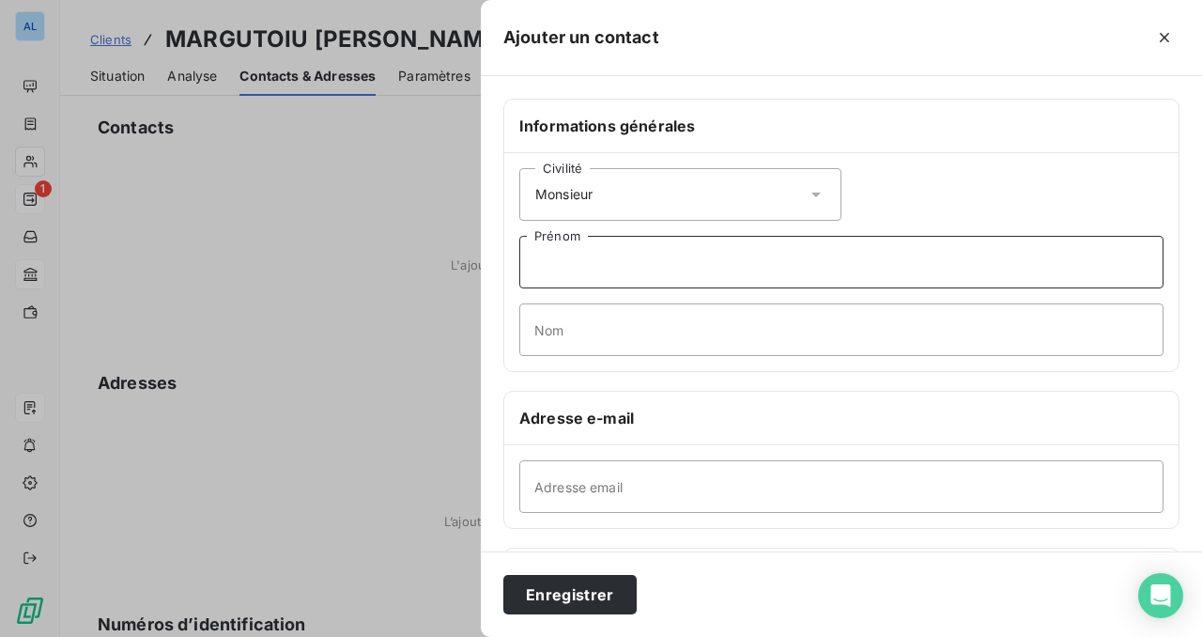
click at [595, 265] on input "Prénom" at bounding box center [841, 262] width 644 height 53
type input "[PERSON_NAME]"
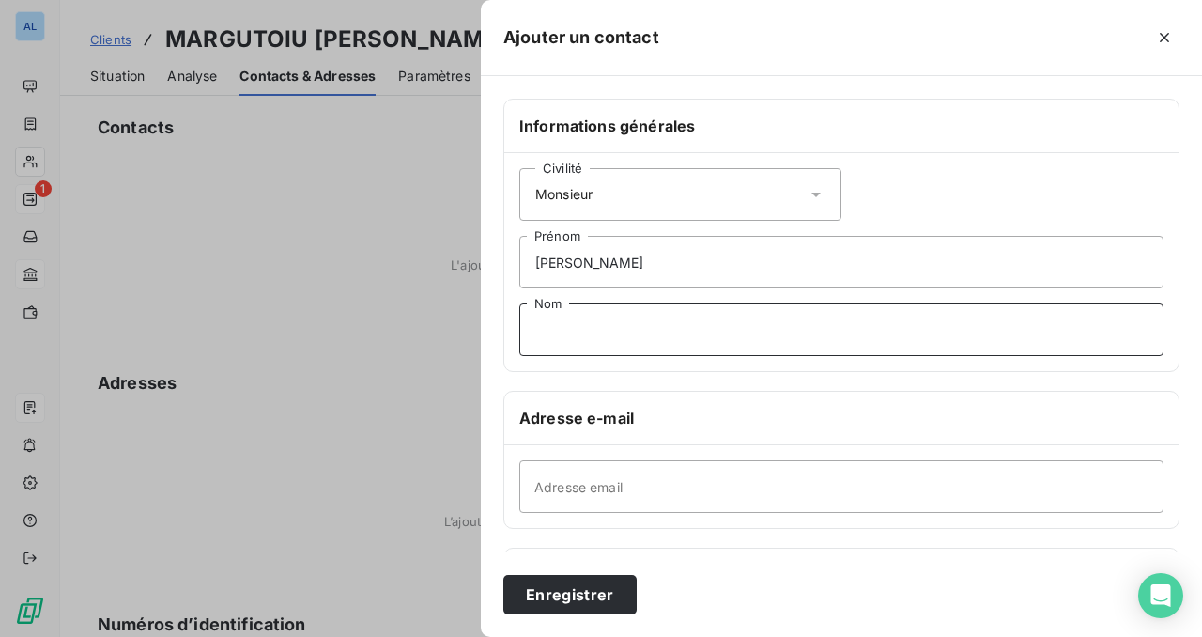
click at [603, 335] on input "Nom" at bounding box center [841, 329] width 644 height 53
type input "Margutoiu"
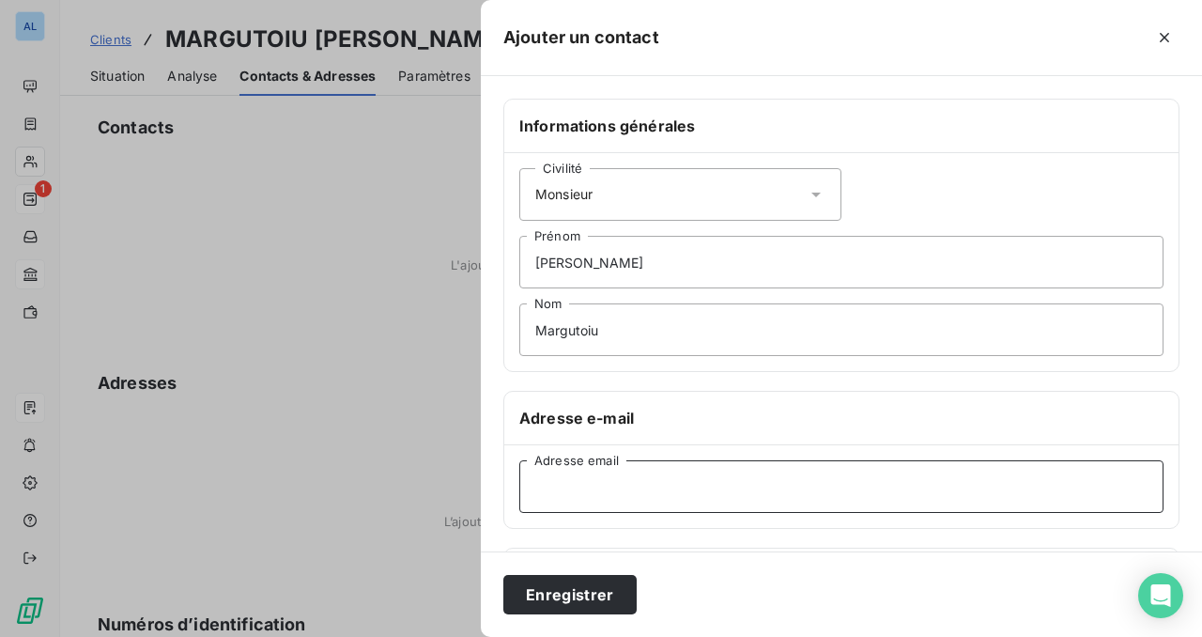
click at [597, 493] on input "Adresse email" at bounding box center [841, 486] width 644 height 53
drag, startPoint x: 824, startPoint y: 132, endPoint x: 635, endPoint y: 419, distance: 343.1
click at [635, 419] on h6 "Adresse e-mail" at bounding box center [841, 418] width 644 height 23
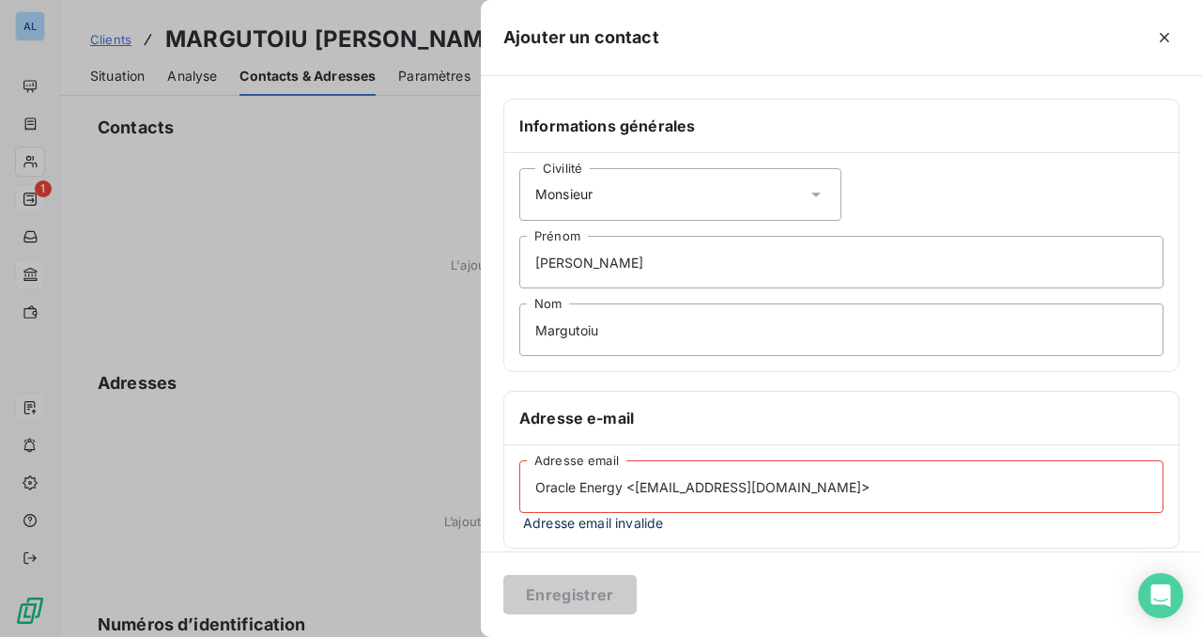
click at [672, 487] on input "Oracle Energy <[EMAIL_ADDRESS][DOMAIN_NAME]>" at bounding box center [841, 486] width 644 height 53
drag, startPoint x: 633, startPoint y: 487, endPoint x: 508, endPoint y: 488, distance: 124.9
click at [508, 488] on div "Oracle Energy <[EMAIL_ADDRESS][DOMAIN_NAME]> Adresse email Adresse email invali…" at bounding box center [841, 496] width 674 height 102
click at [753, 487] on input "[EMAIL_ADDRESS][DOMAIN_NAME]>" at bounding box center [841, 486] width 644 height 53
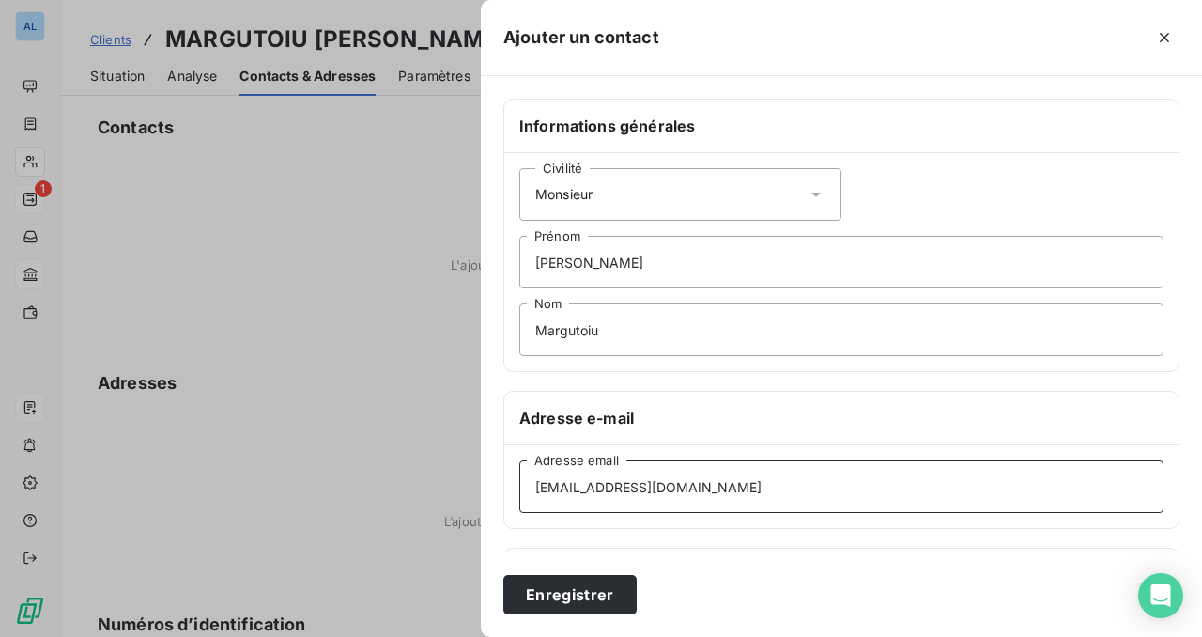
click at [800, 498] on input "[EMAIL_ADDRESS][DOMAIN_NAME]" at bounding box center [841, 486] width 644 height 53
drag, startPoint x: 719, startPoint y: 487, endPoint x: 508, endPoint y: 488, distance: 211.3
click at [507, 489] on div "[EMAIL_ADDRESS][DOMAIN_NAME] Adresse email" at bounding box center [841, 486] width 674 height 83
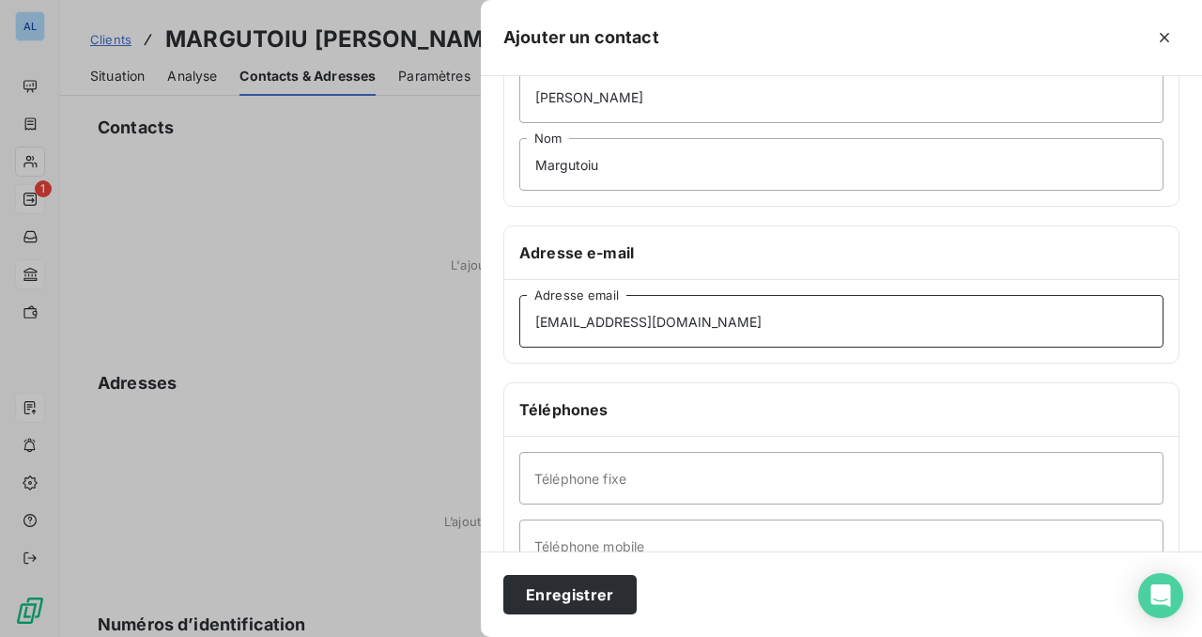
scroll to position [204, 0]
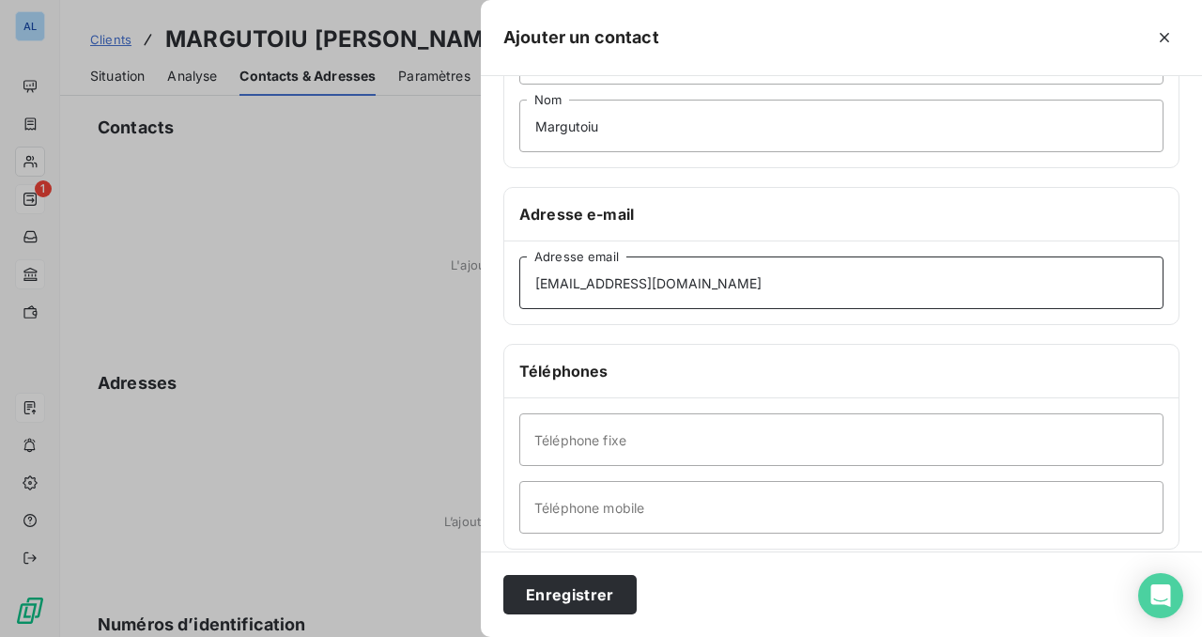
type input "[EMAIL_ADDRESS][DOMAIN_NAME]"
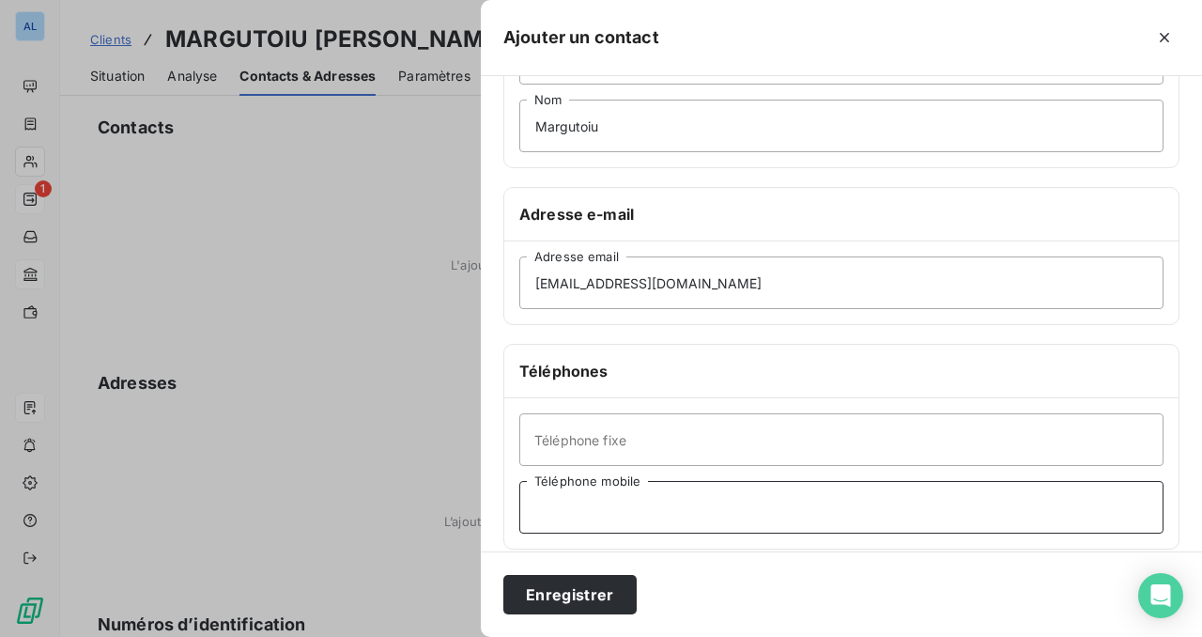
click at [627, 510] on input "Téléphone mobile" at bounding box center [841, 507] width 644 height 53
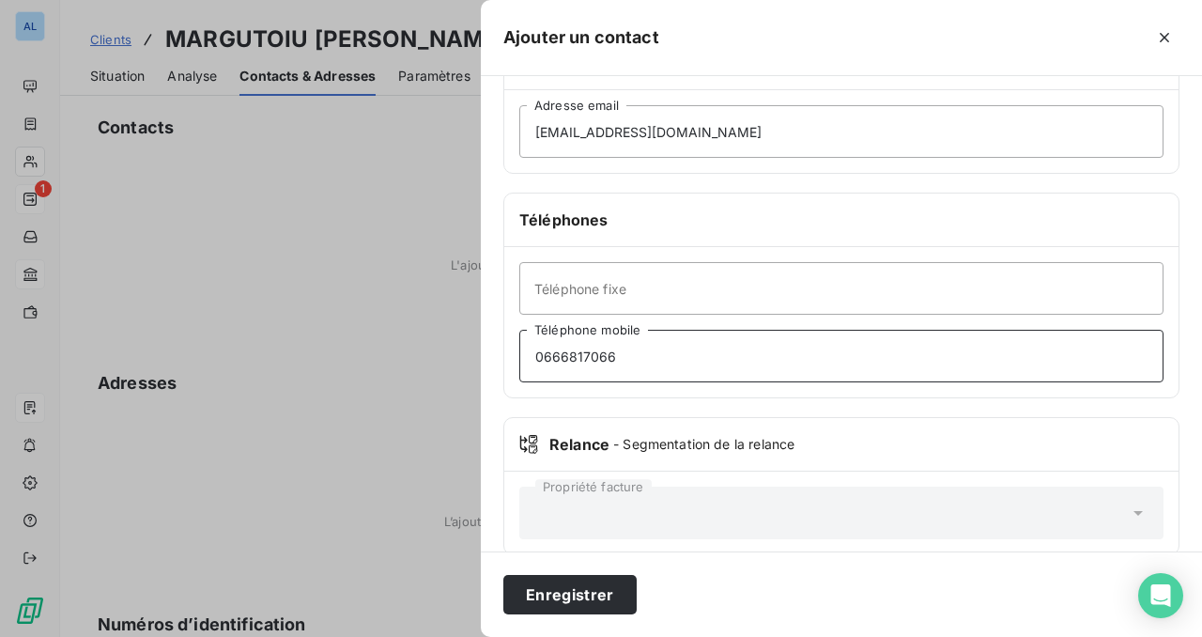
scroll to position [381, 0]
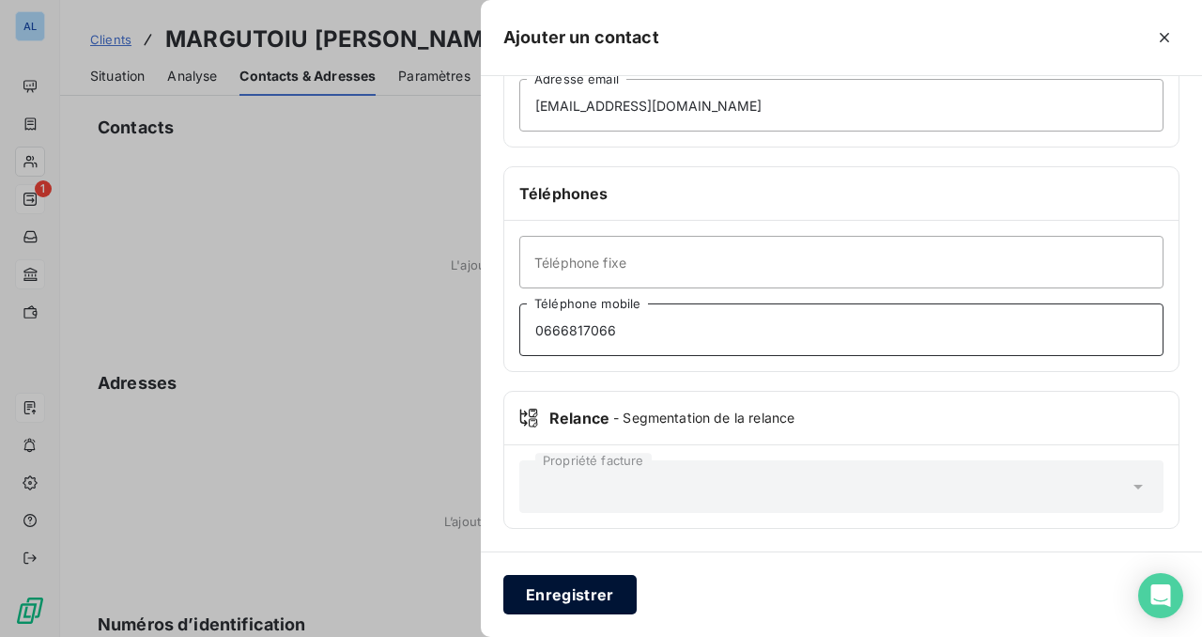
type input "0666817066"
click at [615, 592] on button "Enregistrer" at bounding box center [569, 594] width 133 height 39
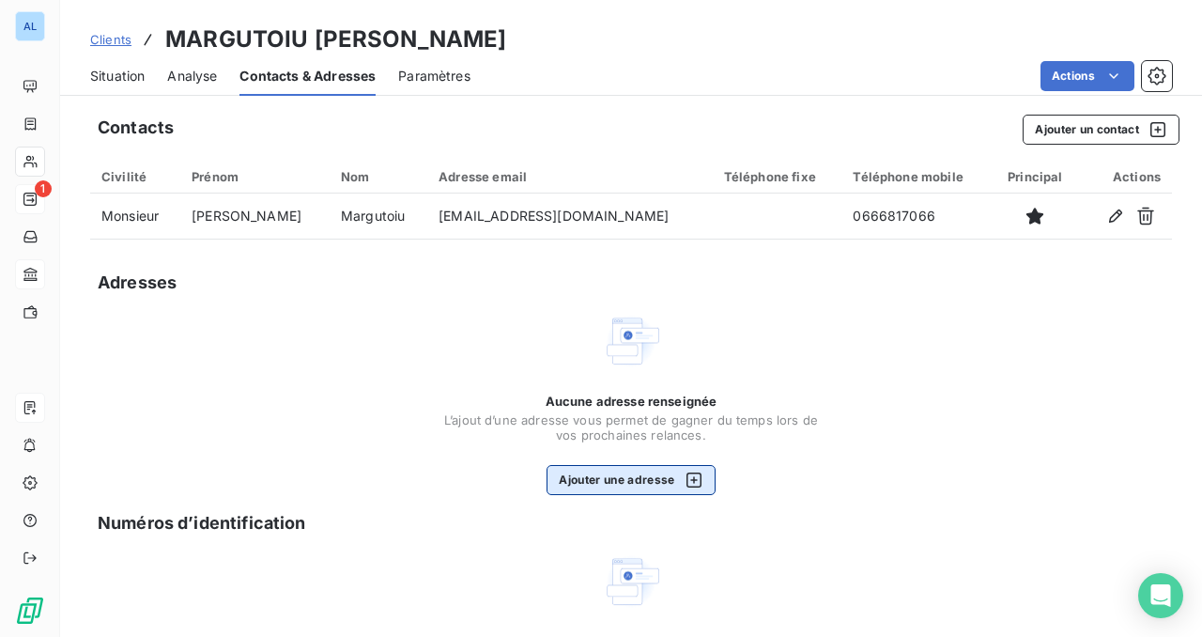
click at [639, 481] on button "Ajouter une adresse" at bounding box center [631, 480] width 168 height 30
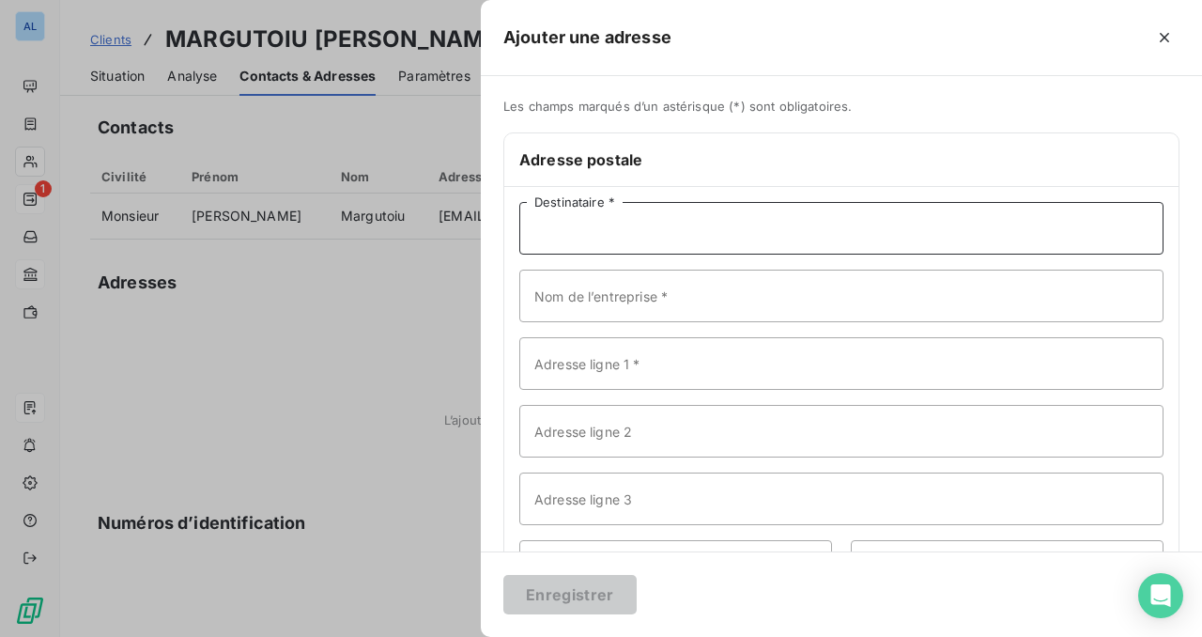
click at [627, 231] on input "Destinataire *" at bounding box center [841, 228] width 644 height 53
type input "[PERSON_NAME]"
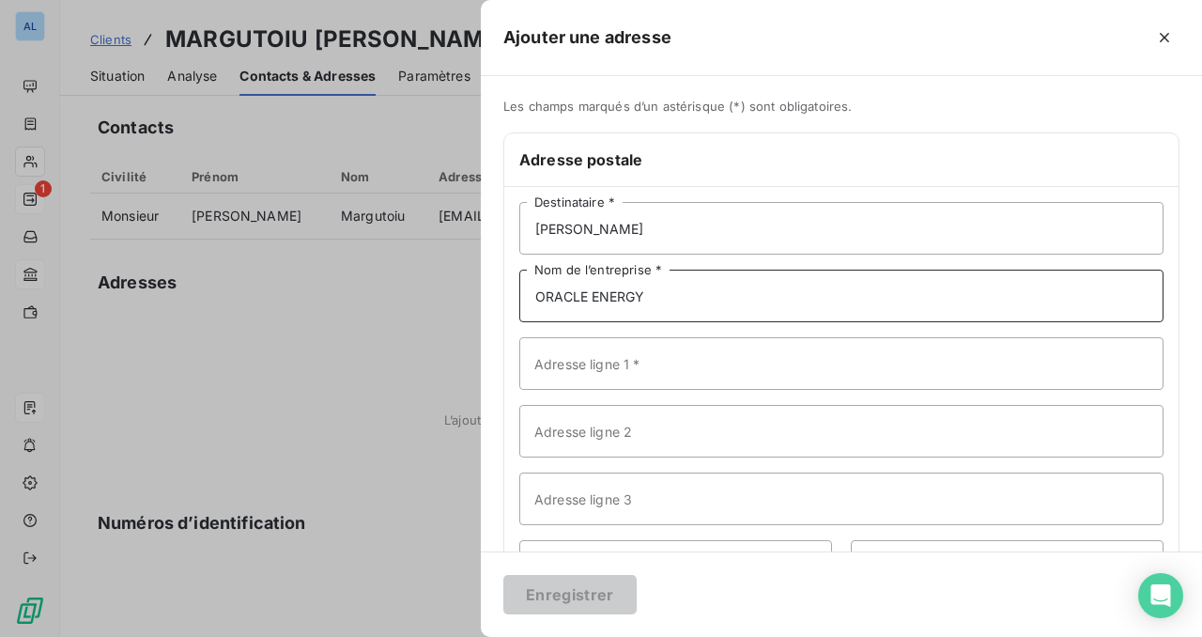
type input "ORACLE ENERGY"
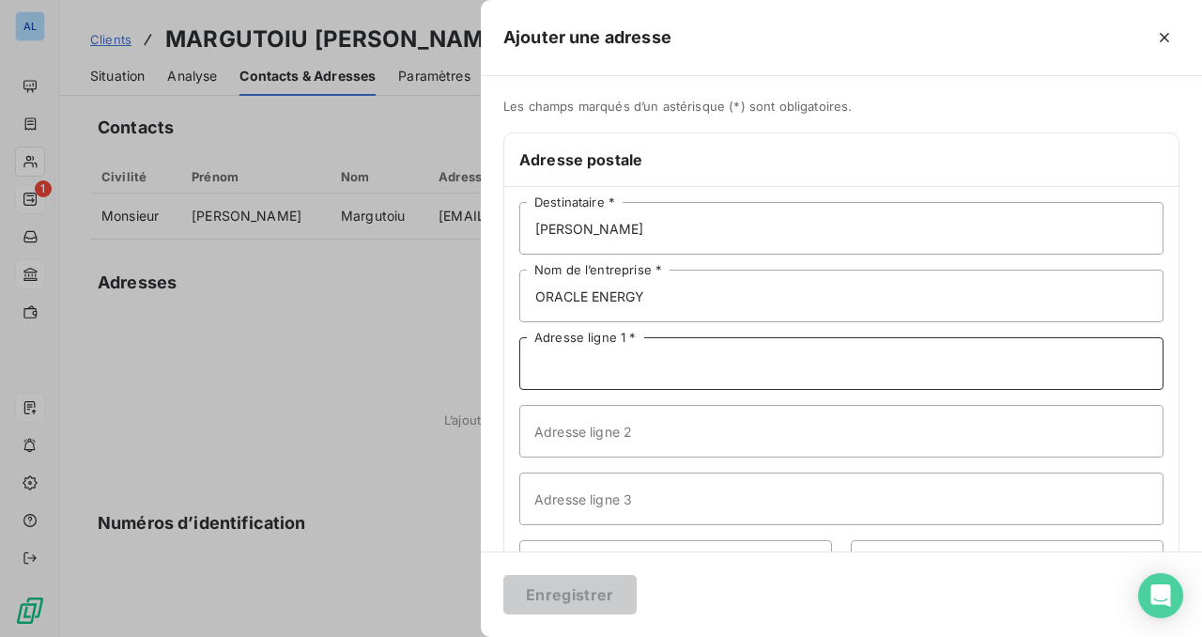
click at [637, 364] on input "Adresse ligne 1 *" at bounding box center [841, 363] width 644 height 53
type input "[STREET_ADDRESS]"
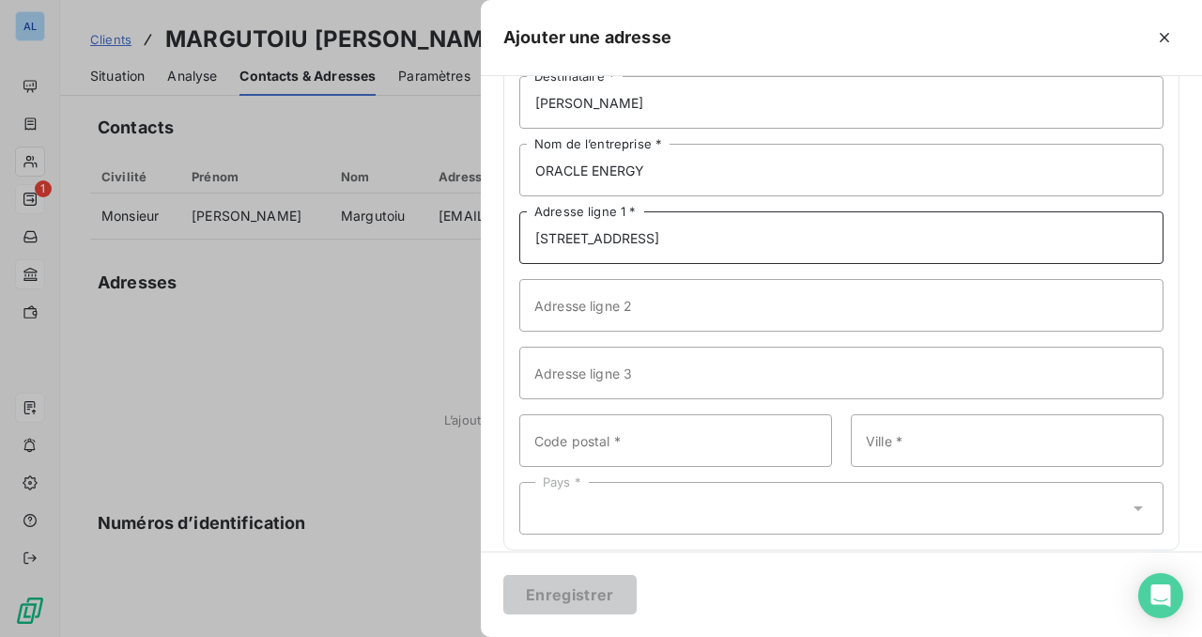
scroll to position [147, 0]
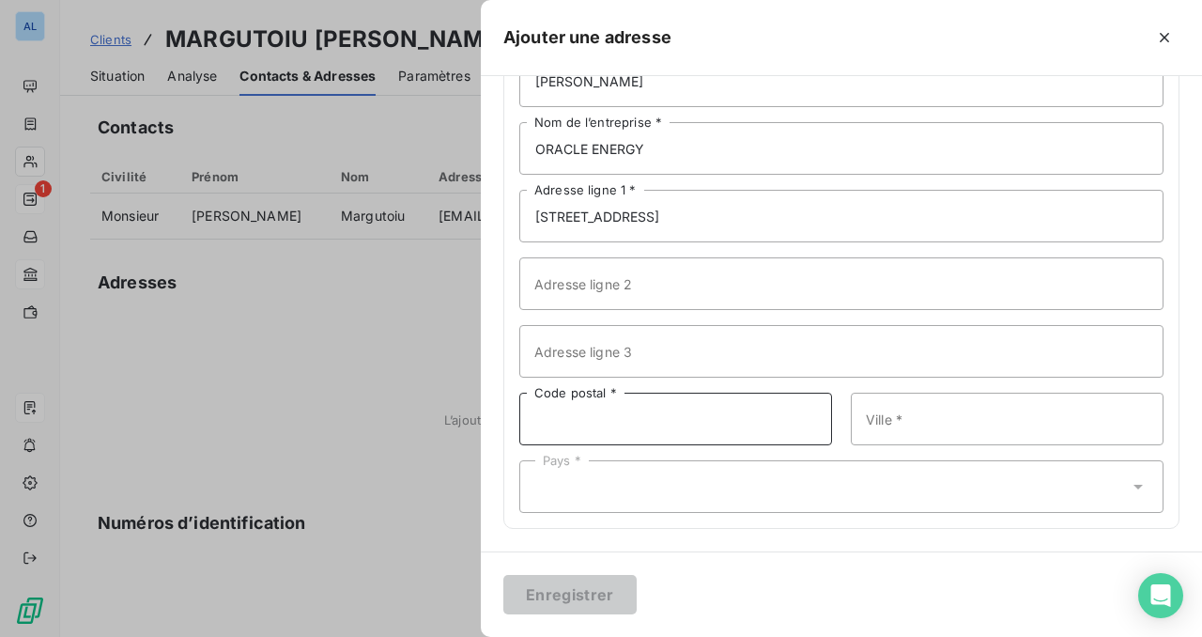
click at [631, 421] on input "Code postal *" at bounding box center [675, 419] width 313 height 53
type input "83340"
type input "LE LUC"
click at [696, 479] on div "Pays *" at bounding box center [841, 486] width 644 height 53
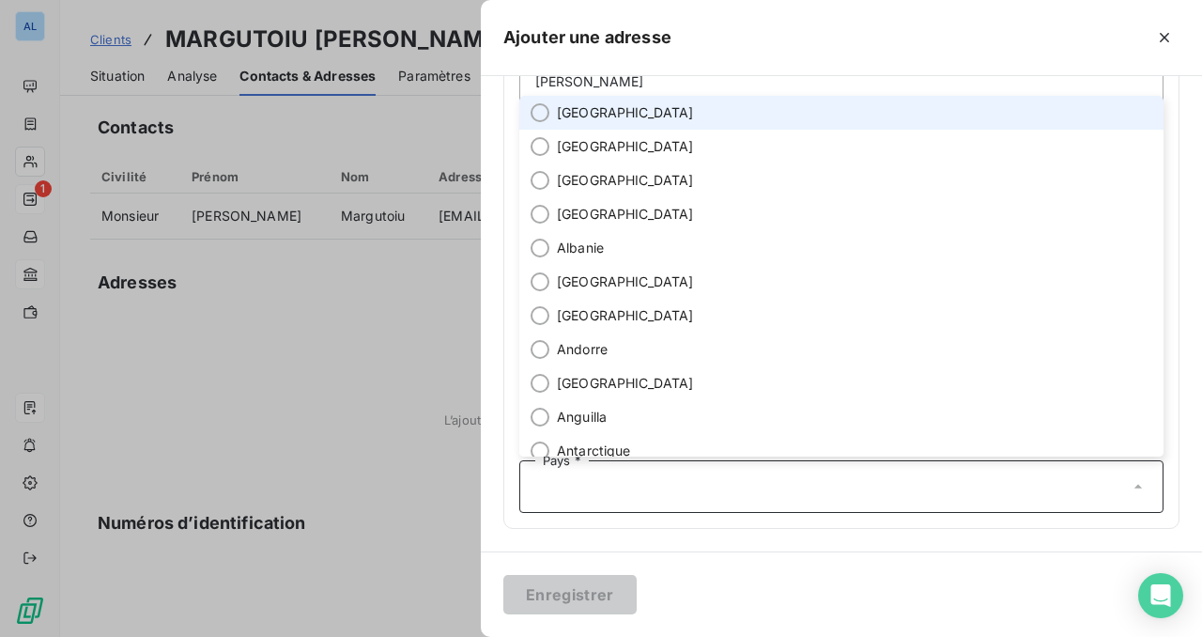
click at [595, 120] on span "[GEOGRAPHIC_DATA]" at bounding box center [625, 112] width 137 height 19
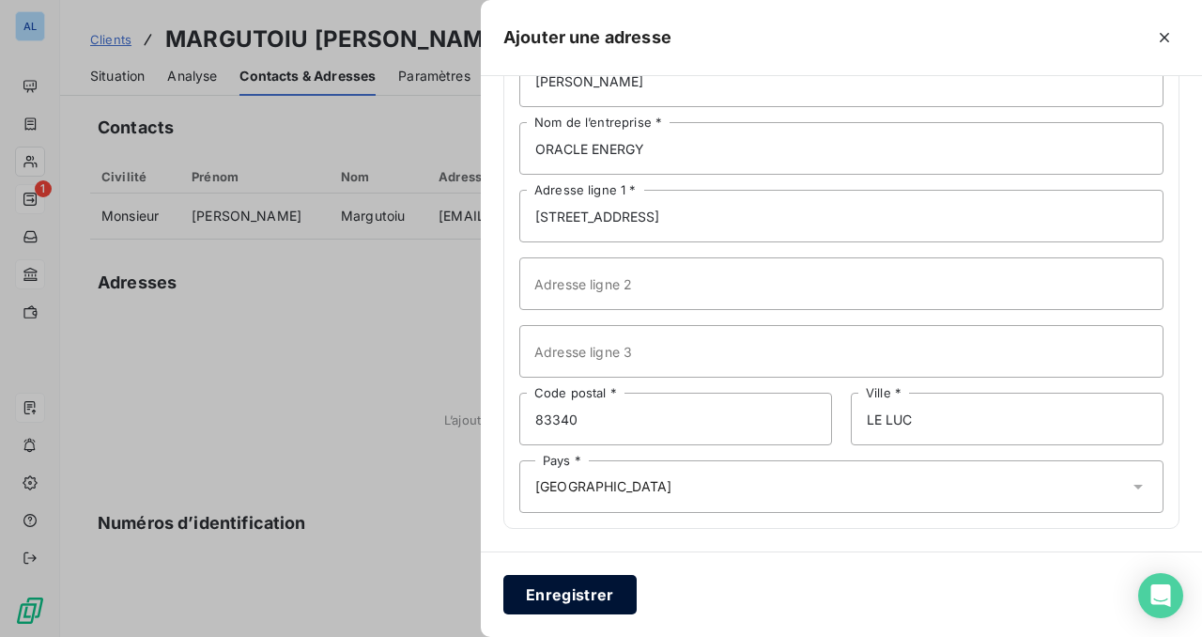
click at [597, 590] on button "Enregistrer" at bounding box center [569, 594] width 133 height 39
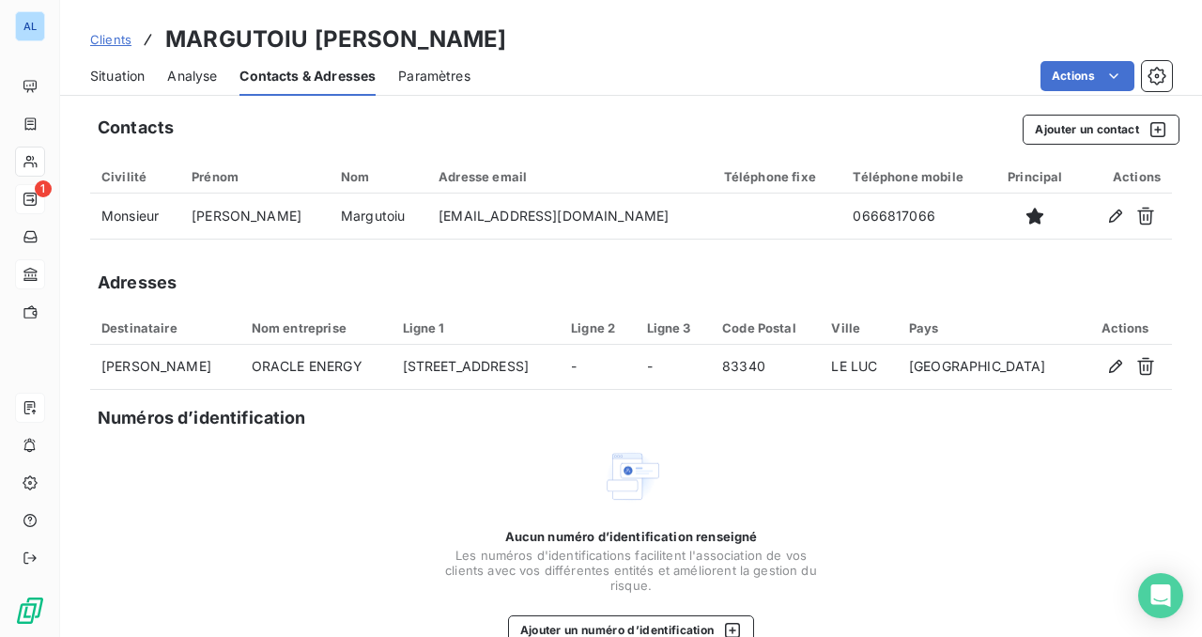
scroll to position [39, 0]
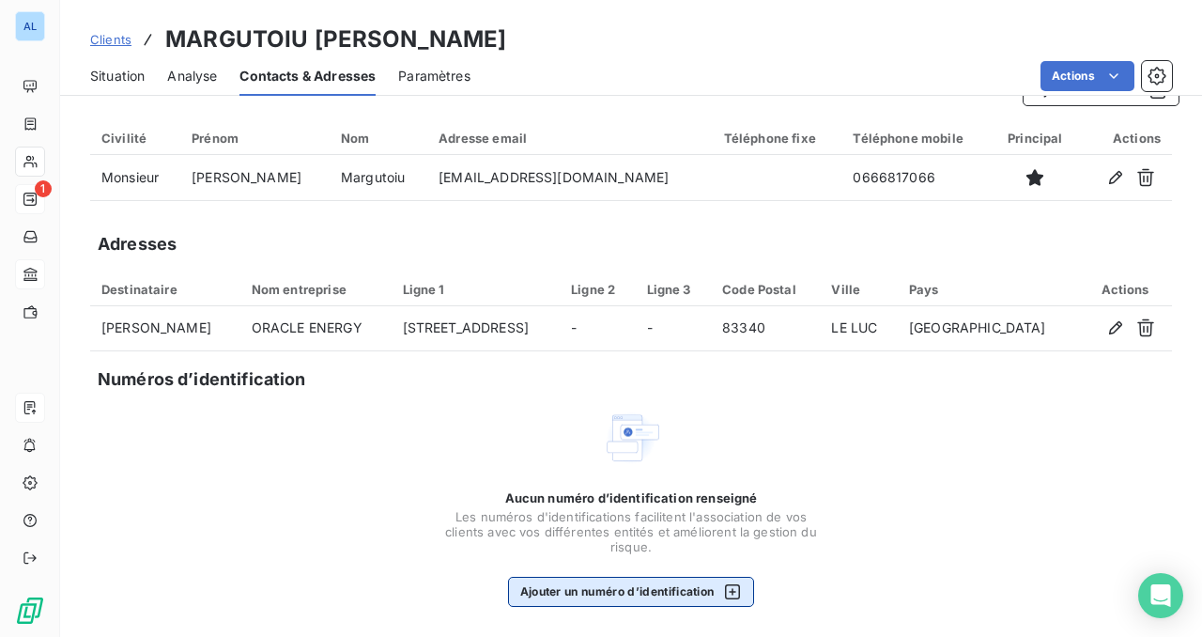
click at [634, 589] on button "Ajouter un numéro d’identification" at bounding box center [631, 592] width 247 height 30
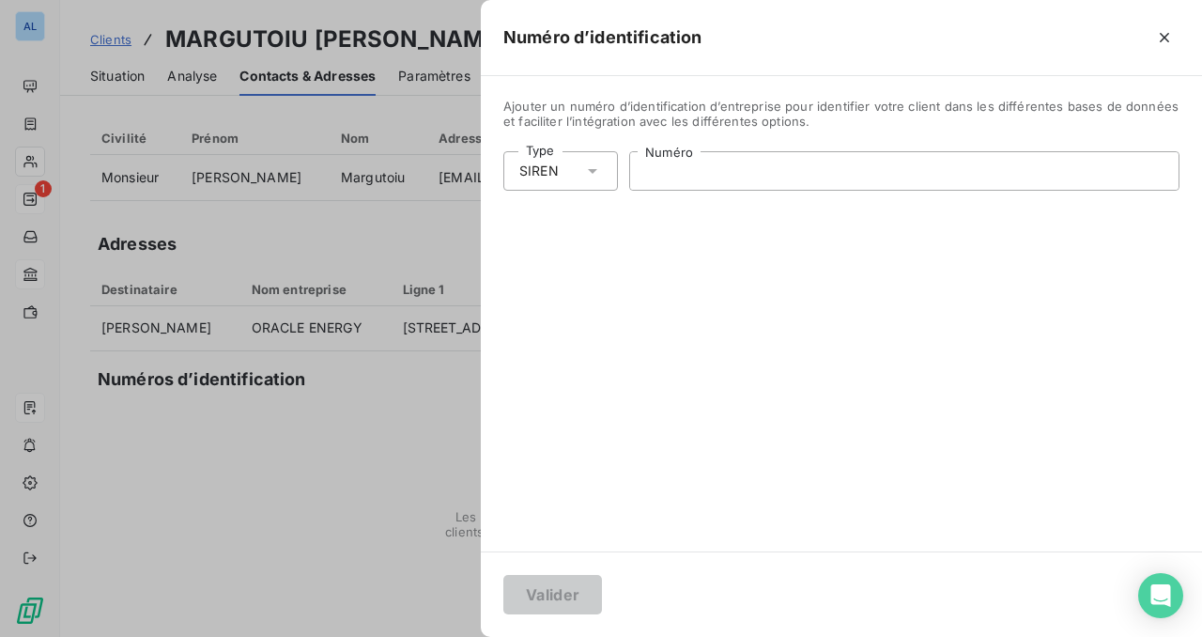
click at [663, 167] on input "Numéro" at bounding box center [904, 171] width 548 height 38
paste input "928 061 696"
type input "928 061 696"
click at [558, 591] on button "Valider" at bounding box center [552, 594] width 99 height 39
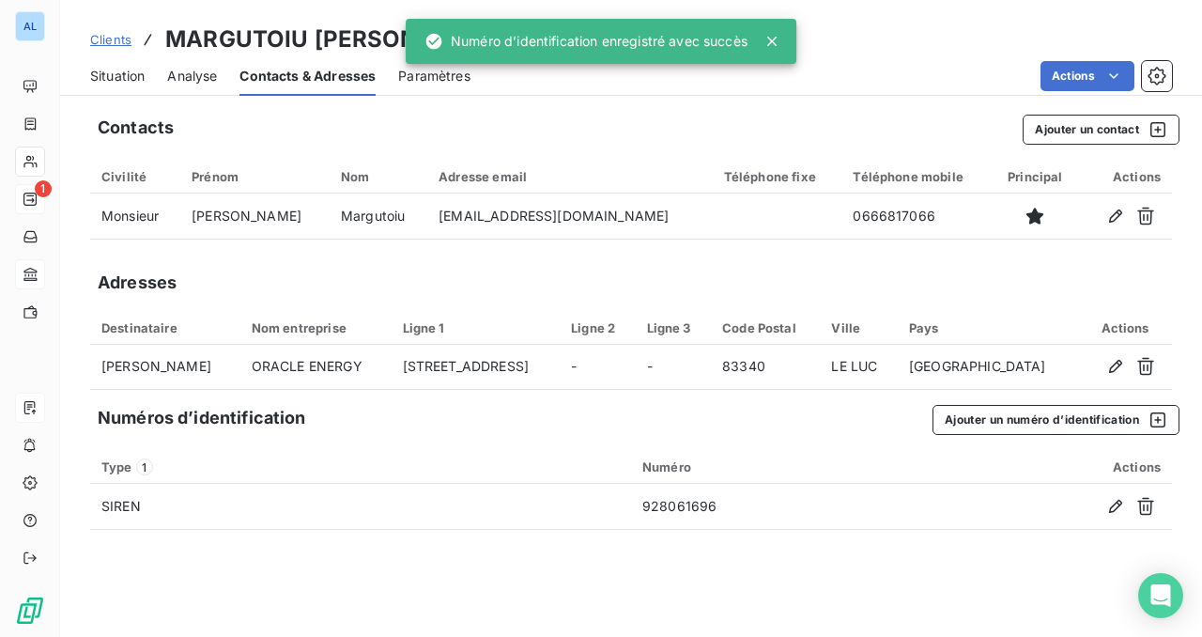
scroll to position [0, 0]
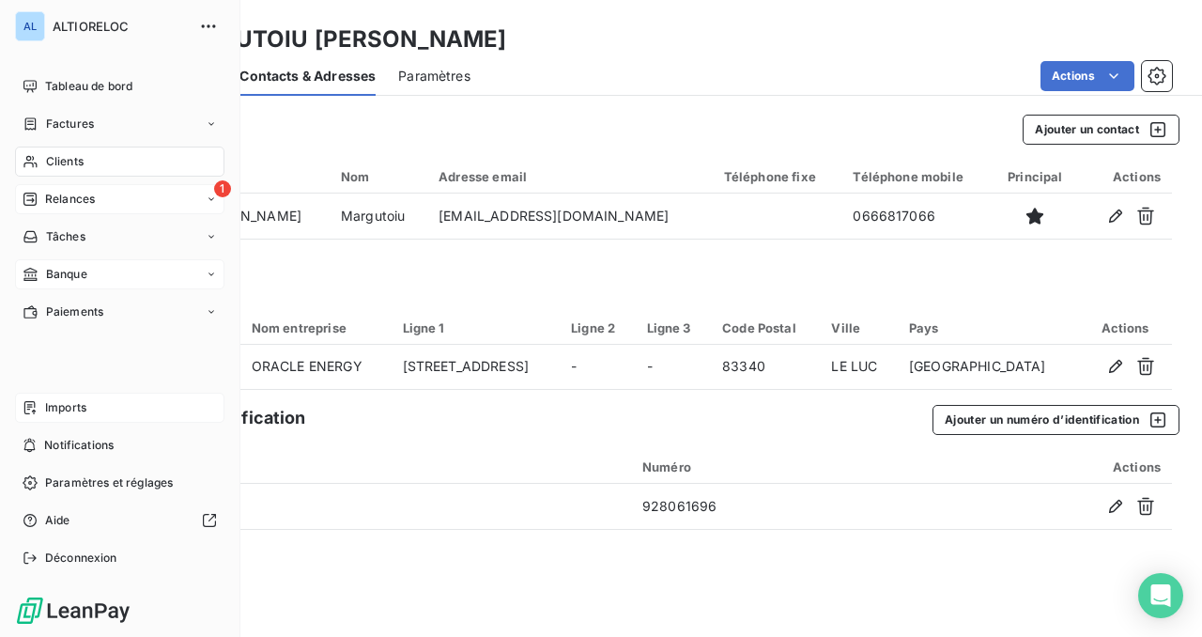
click at [41, 197] on div "Relances" at bounding box center [59, 199] width 72 height 17
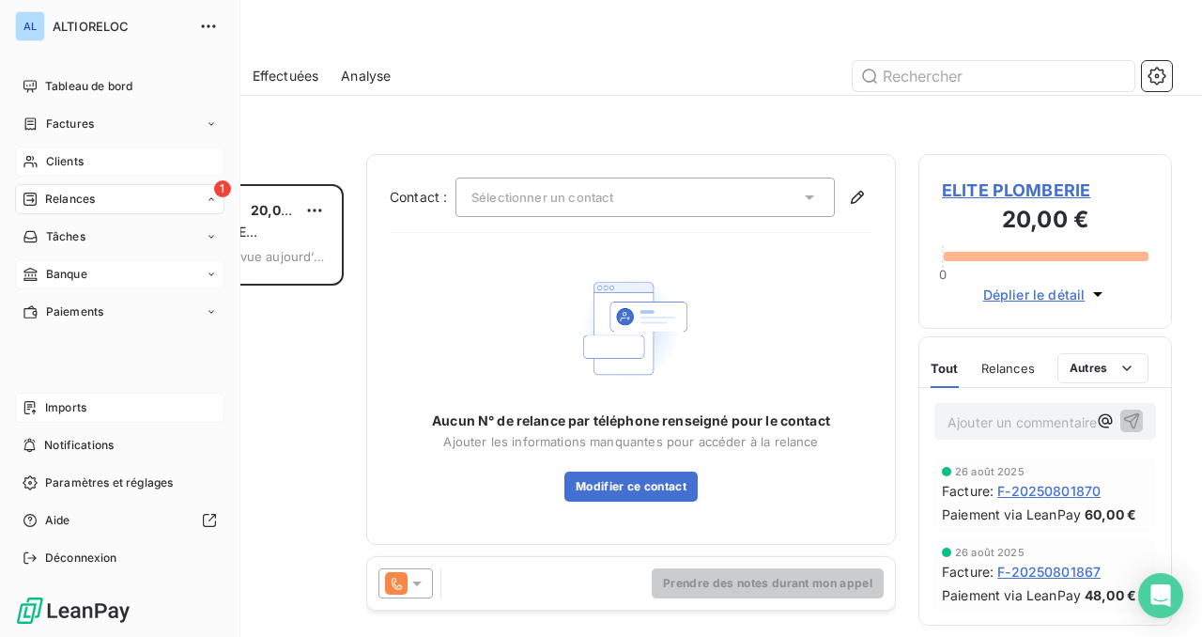
scroll to position [453, 254]
